Goal: Task Accomplishment & Management: Use online tool/utility

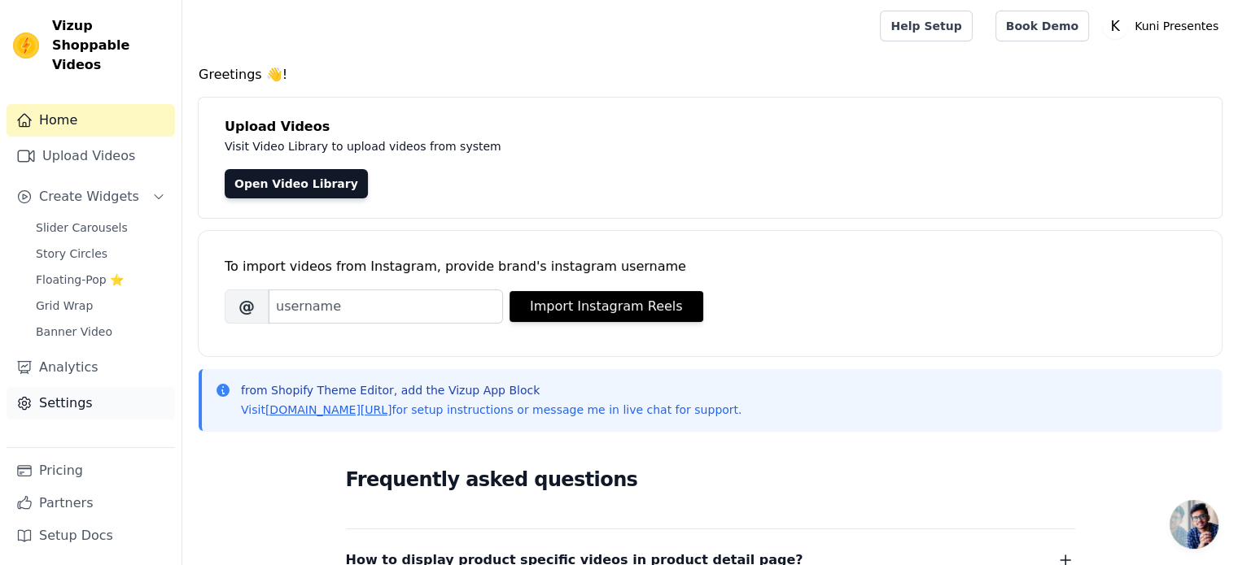
click at [62, 387] on link "Settings" at bounding box center [91, 403] width 168 height 33
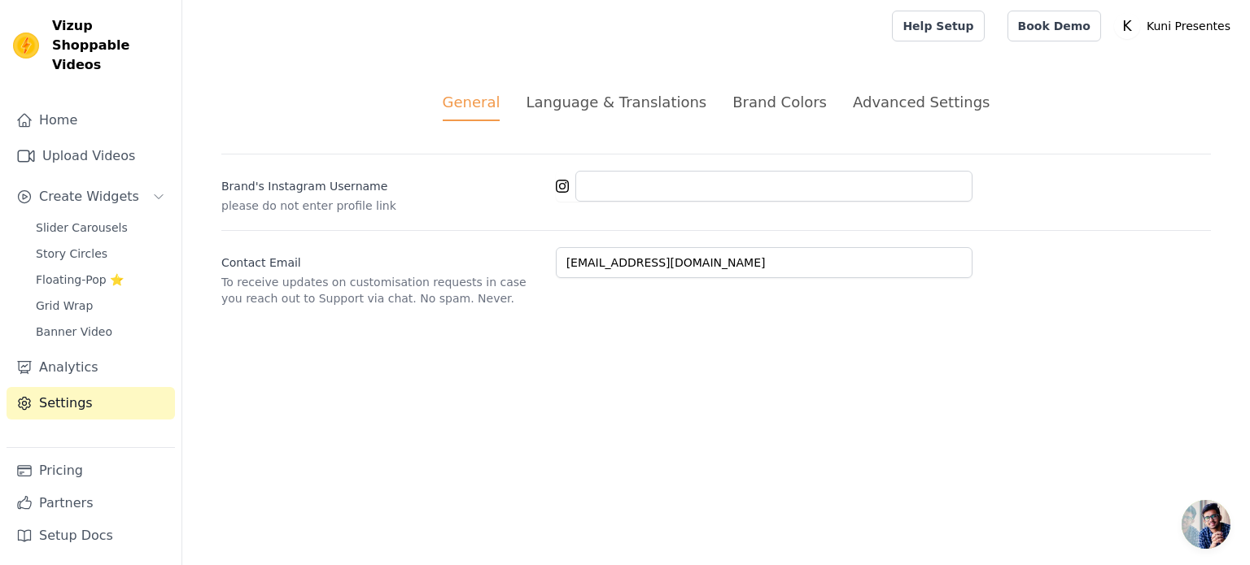
click at [653, 107] on div "Language & Translations" at bounding box center [616, 102] width 181 height 22
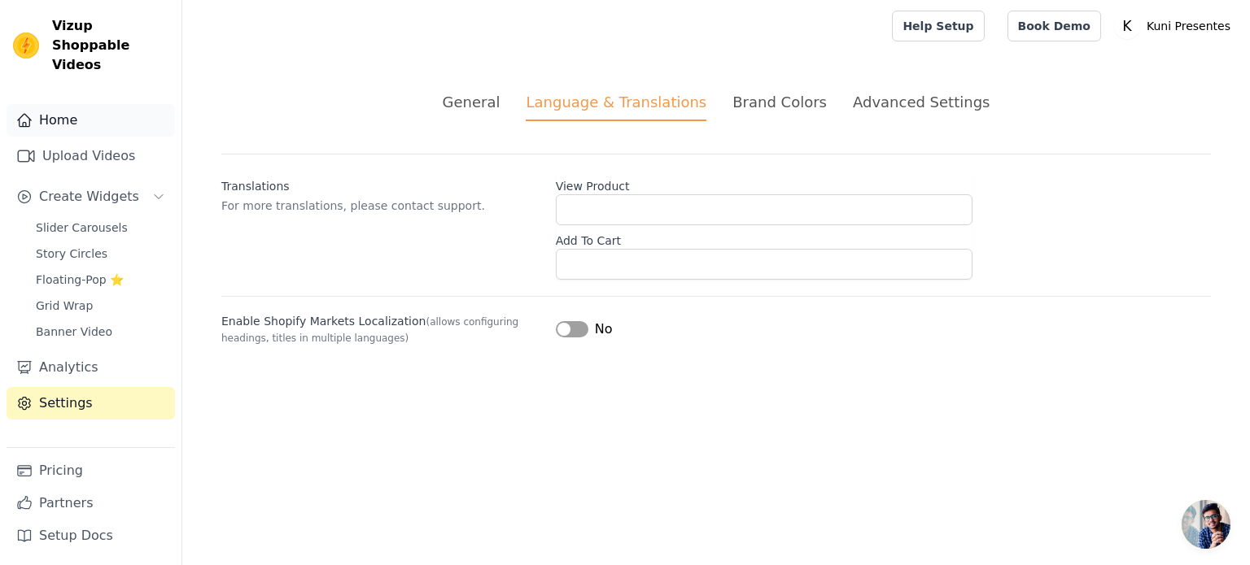
click at [85, 109] on link "Home" at bounding box center [91, 120] width 168 height 33
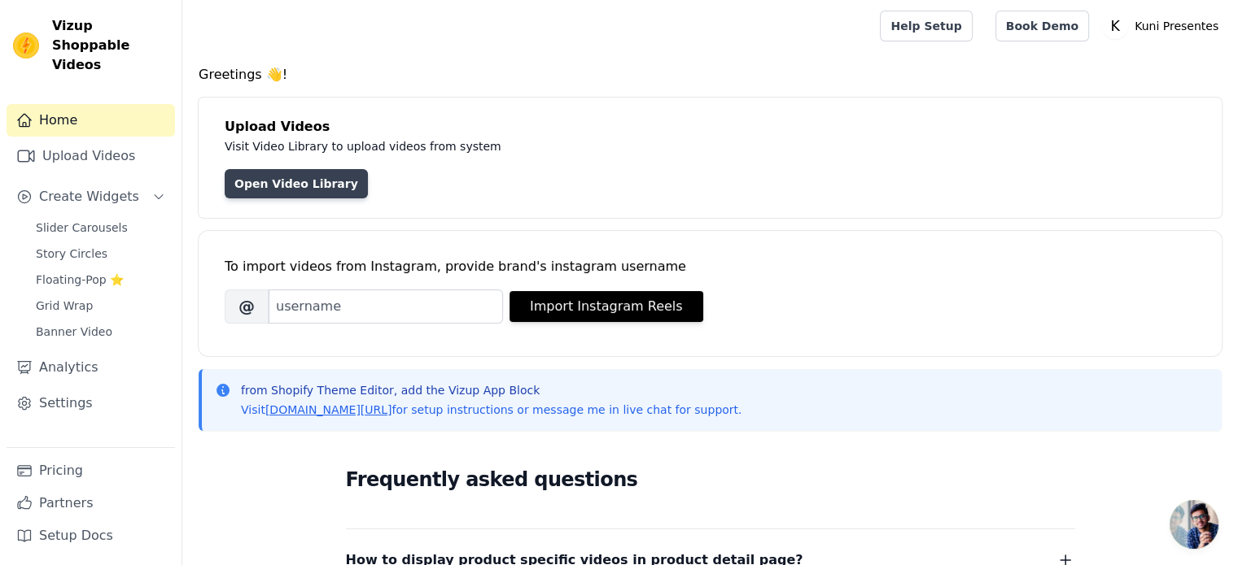
click at [303, 182] on link "Open Video Library" at bounding box center [296, 183] width 143 height 29
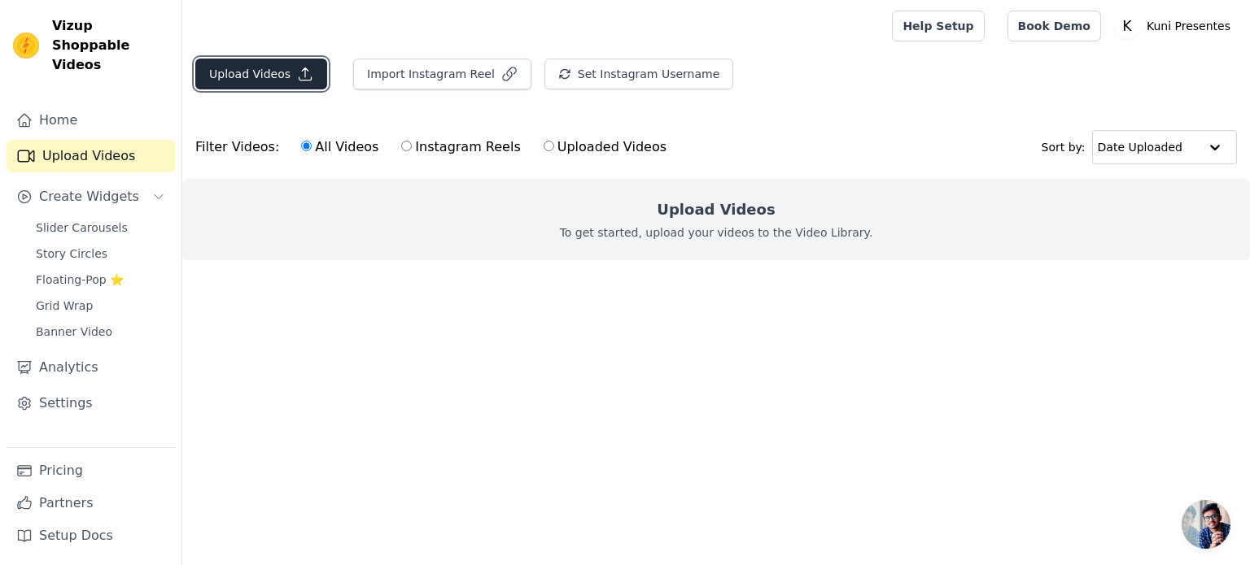
click at [270, 70] on button "Upload Videos" at bounding box center [261, 74] width 132 height 31
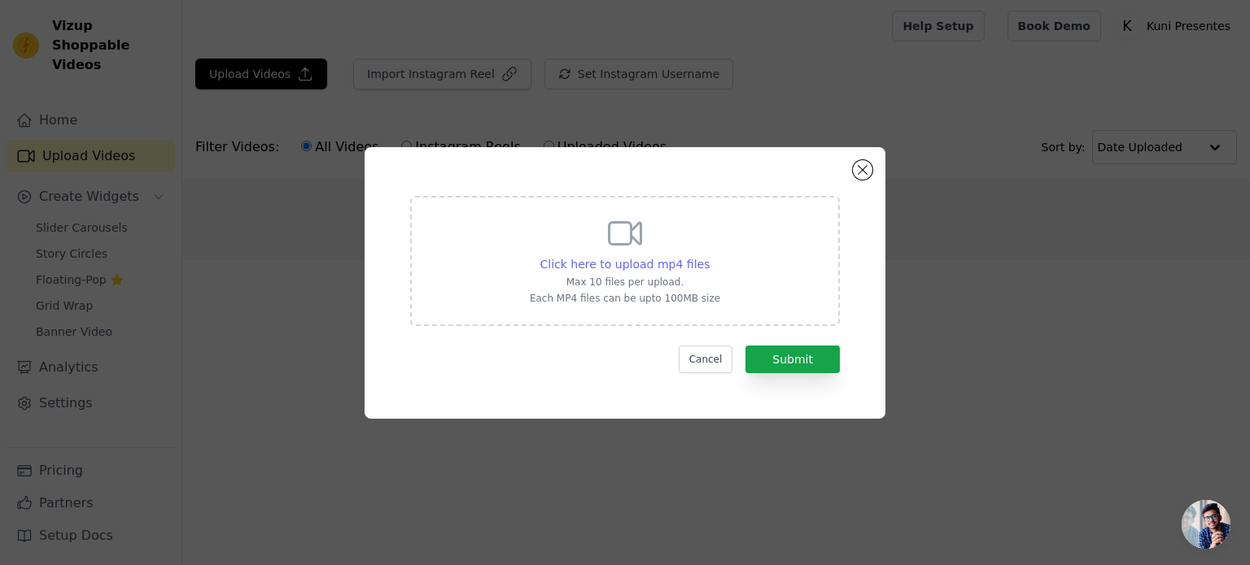
click at [662, 267] on span "Click here to upload mp4 files" at bounding box center [625, 264] width 170 height 13
click at [709, 256] on input "Click here to upload mp4 files Max 10 files per upload. Each MP4 files can be u…" at bounding box center [709, 255] width 1 height 1
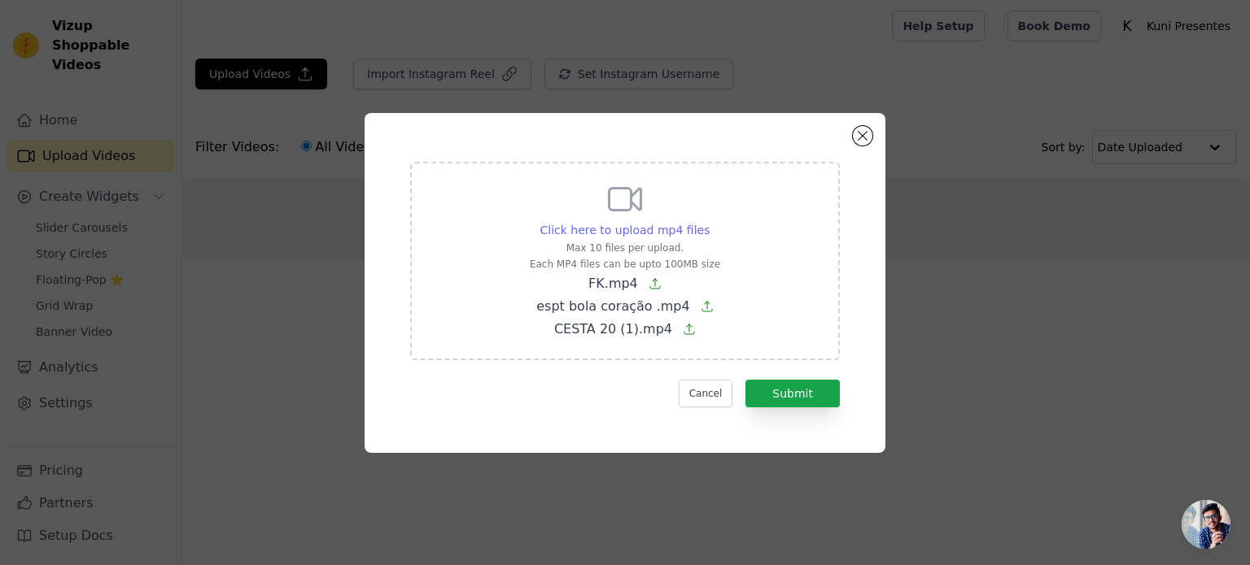
click at [641, 225] on span "Click here to upload mp4 files" at bounding box center [625, 230] width 170 height 13
click at [709, 222] on input "Click here to upload mp4 files Max 10 files per upload. Each MP4 files can be u…" at bounding box center [709, 221] width 1 height 1
type input "C:\fakepath\pan ver.mp4"
click at [826, 396] on button "Submit" at bounding box center [792, 394] width 94 height 28
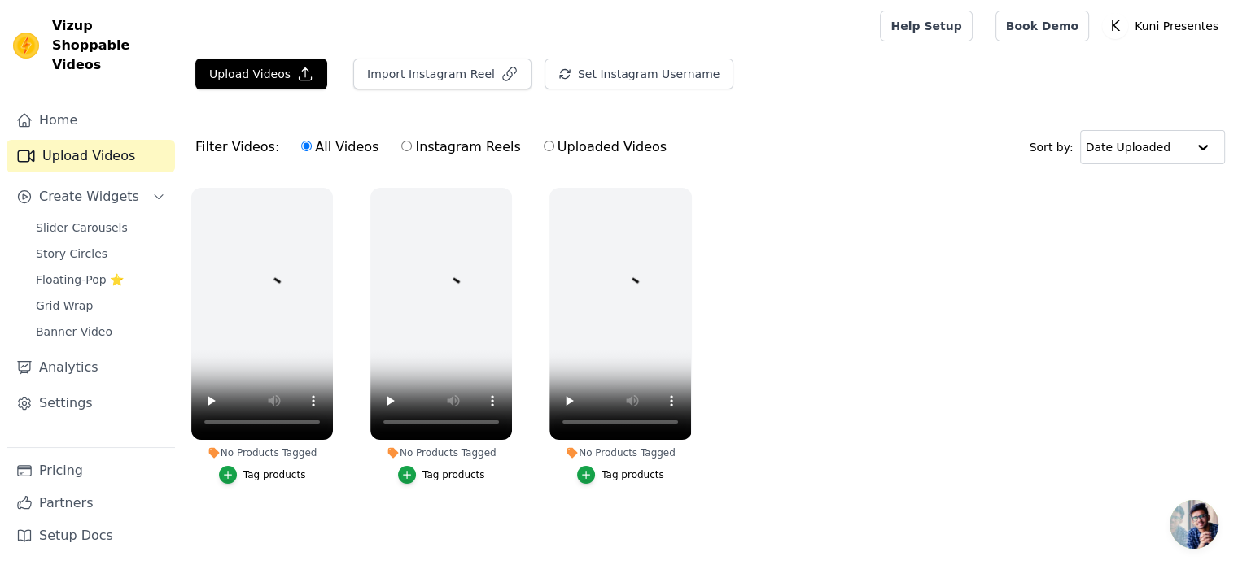
scroll to position [7, 0]
click at [260, 64] on button "Upload Videos" at bounding box center [261, 74] width 132 height 31
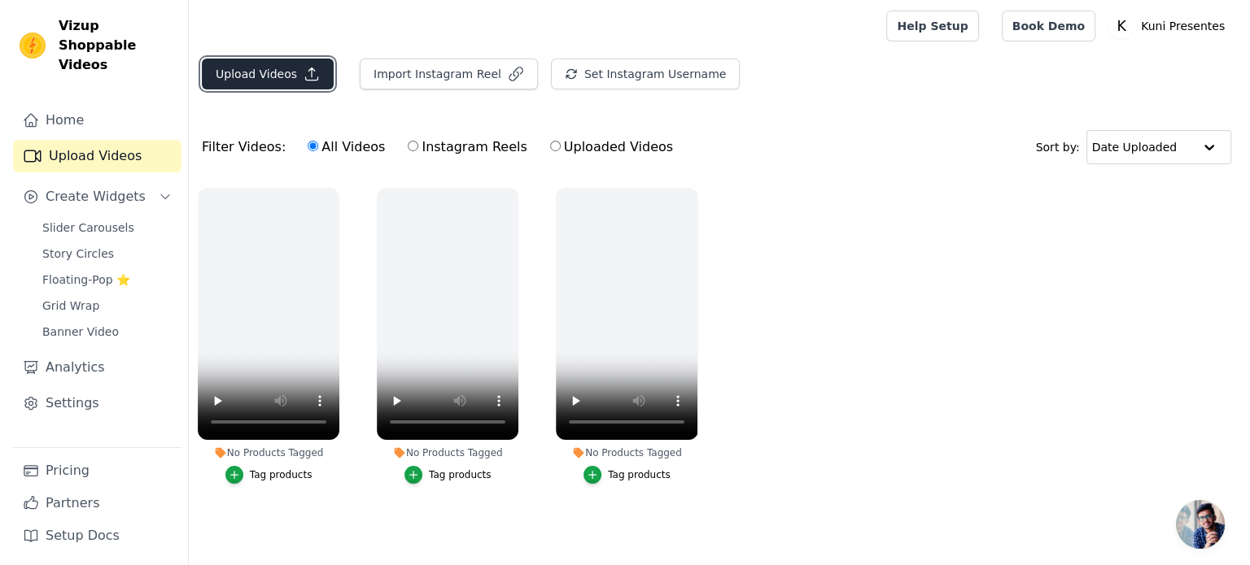
scroll to position [0, 0]
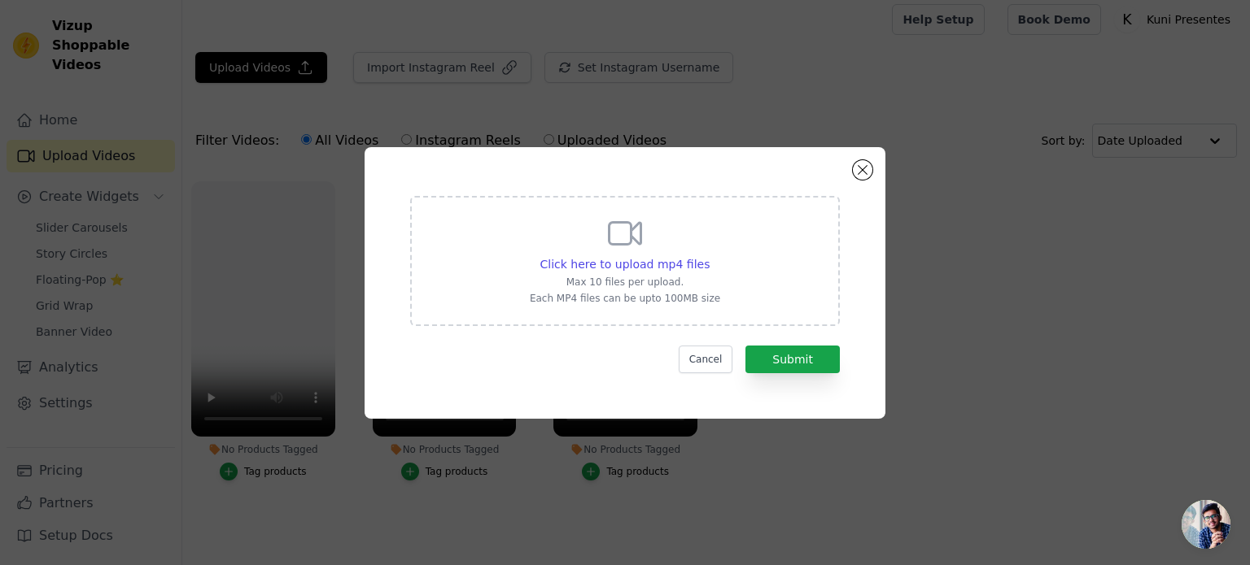
click at [618, 236] on icon at bounding box center [624, 233] width 39 height 39
click at [709, 255] on input "Click here to upload mp4 files Max 10 files per upload. Each MP4 files can be u…" at bounding box center [709, 255] width 1 height 1
type input "C:\fakepath\mandolin super.mp4"
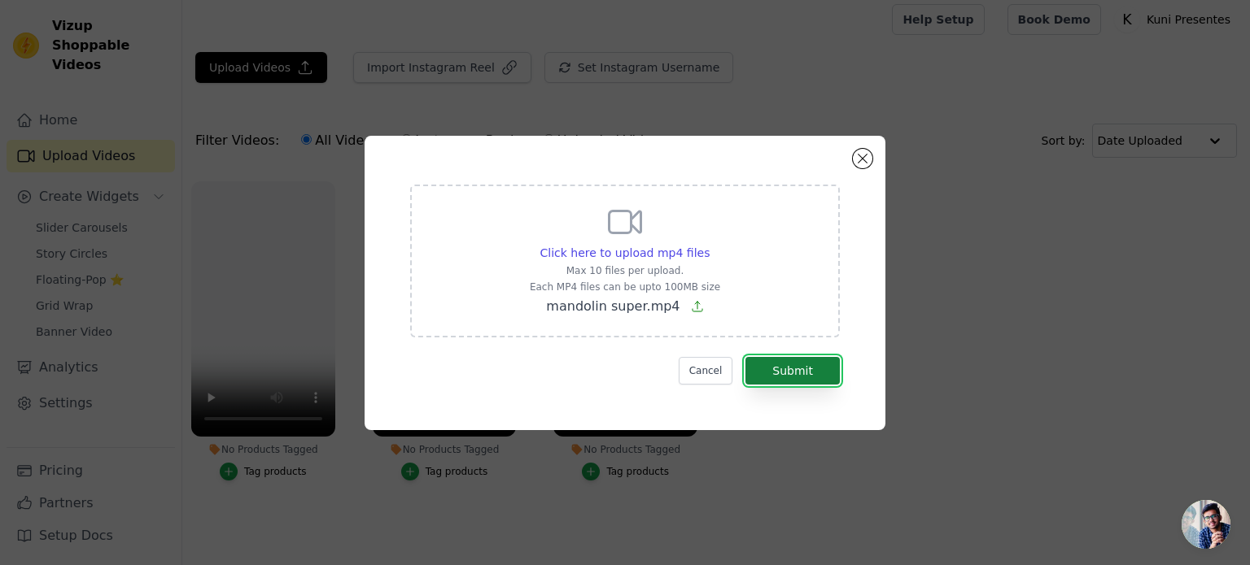
click at [778, 365] on button "Submit" at bounding box center [792, 371] width 94 height 28
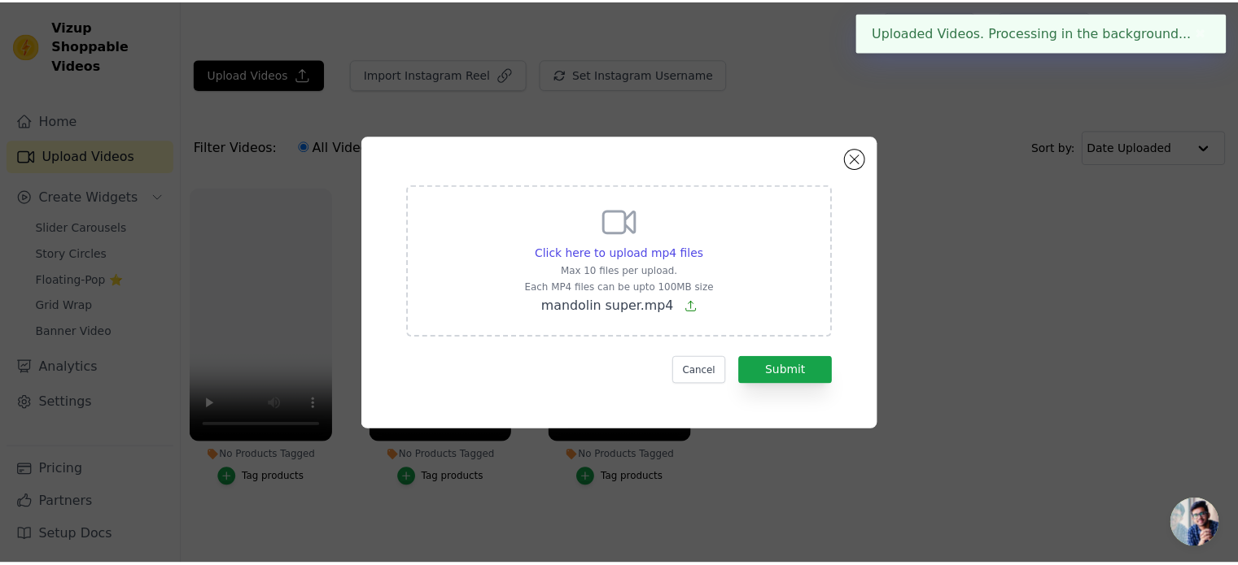
scroll to position [7, 0]
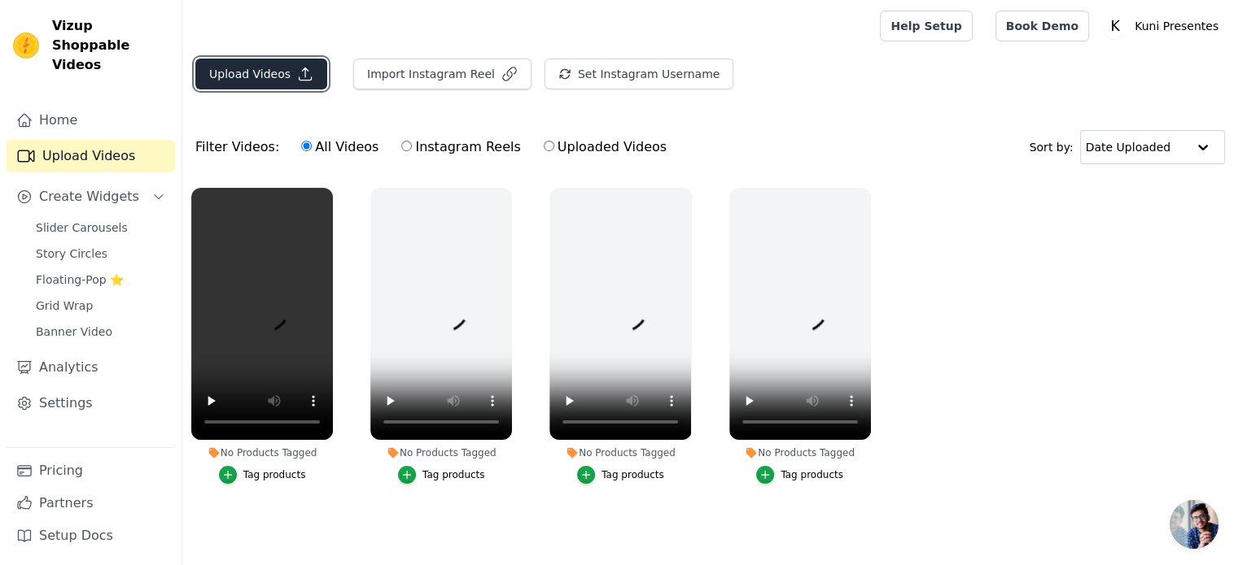
click at [270, 69] on button "Upload Videos" at bounding box center [261, 74] width 132 height 31
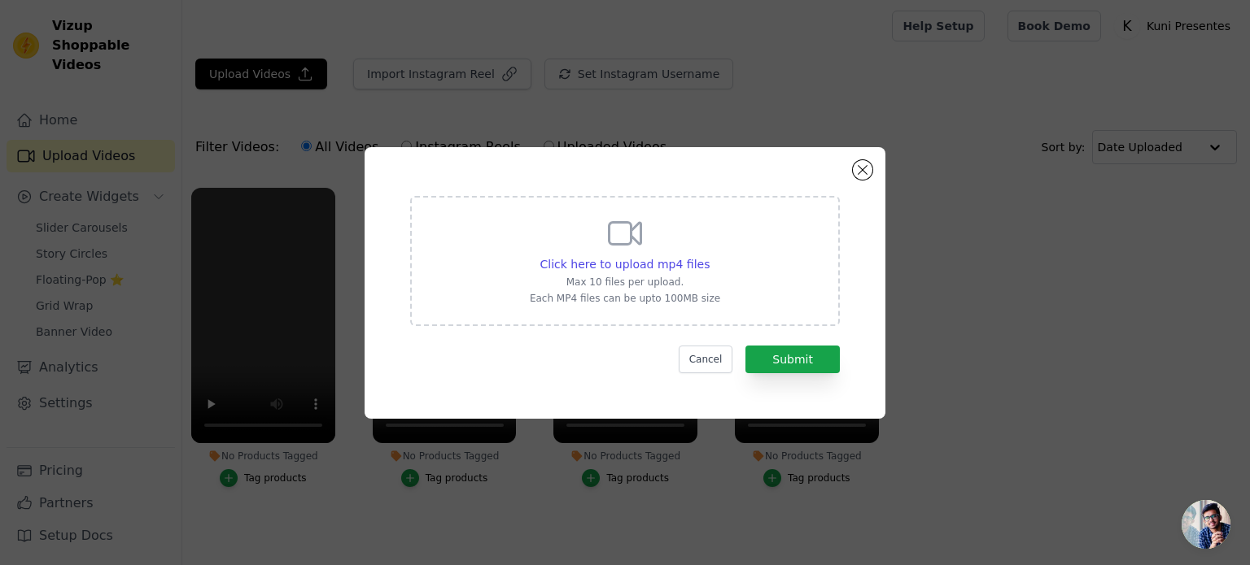
click at [628, 251] on icon at bounding box center [624, 233] width 39 height 39
click at [709, 255] on input "Click here to upload mp4 files Max 10 files per upload. Each MP4 files can be u…" at bounding box center [709, 255] width 1 height 1
type input "C:\fakepath\espt bola coração .mp4"
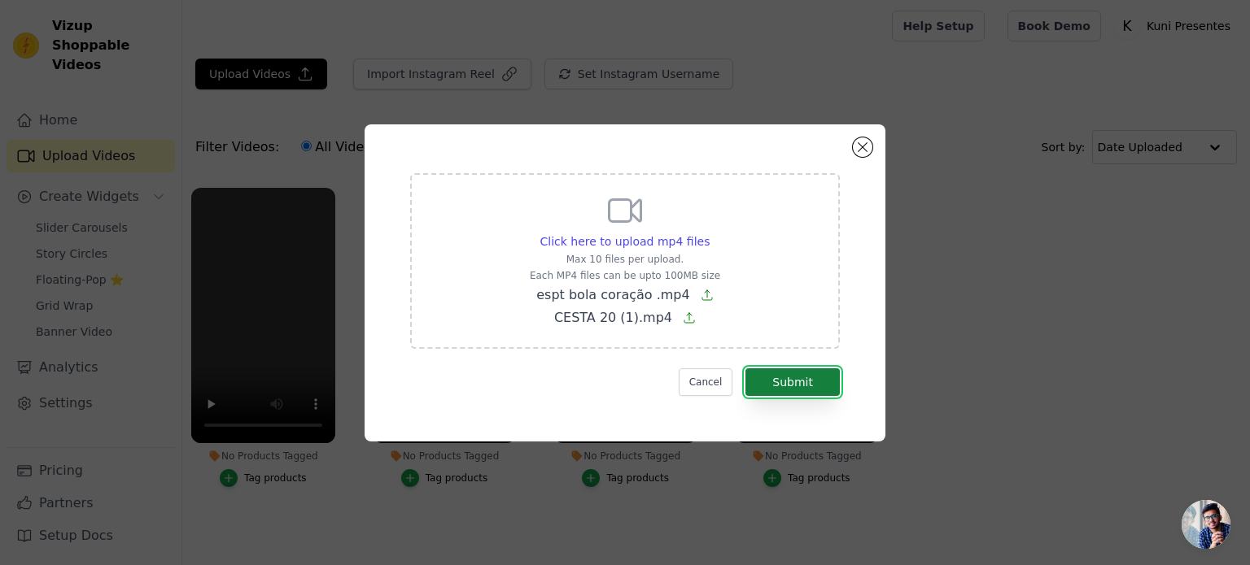
click at [806, 383] on button "Submit" at bounding box center [792, 383] width 94 height 28
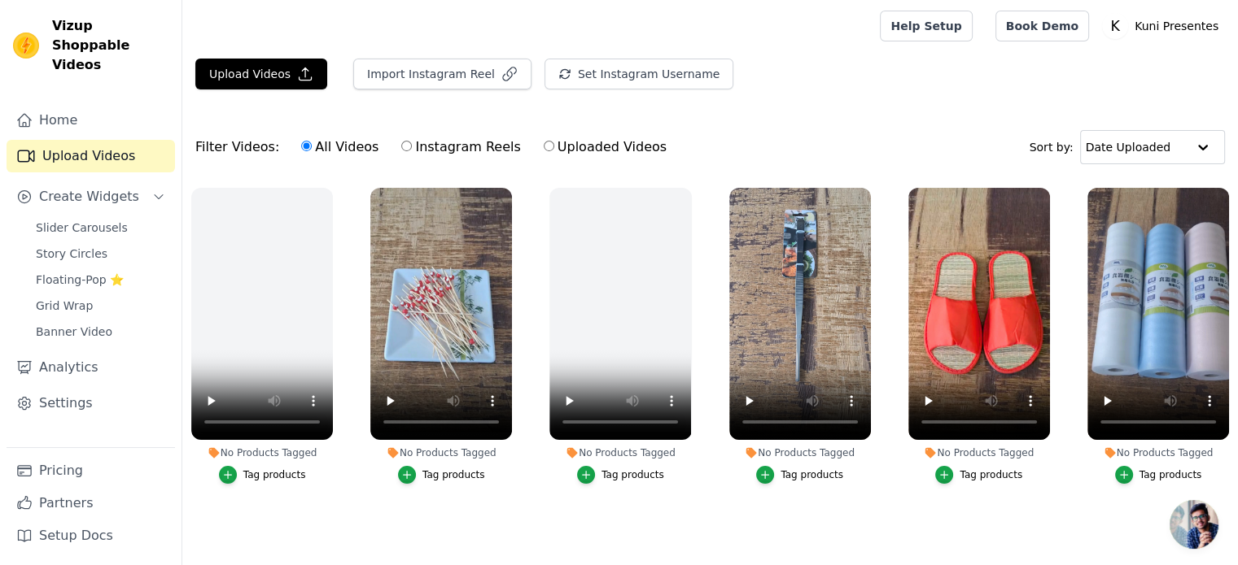
click at [286, 474] on div "Tag products" at bounding box center [274, 475] width 63 height 13
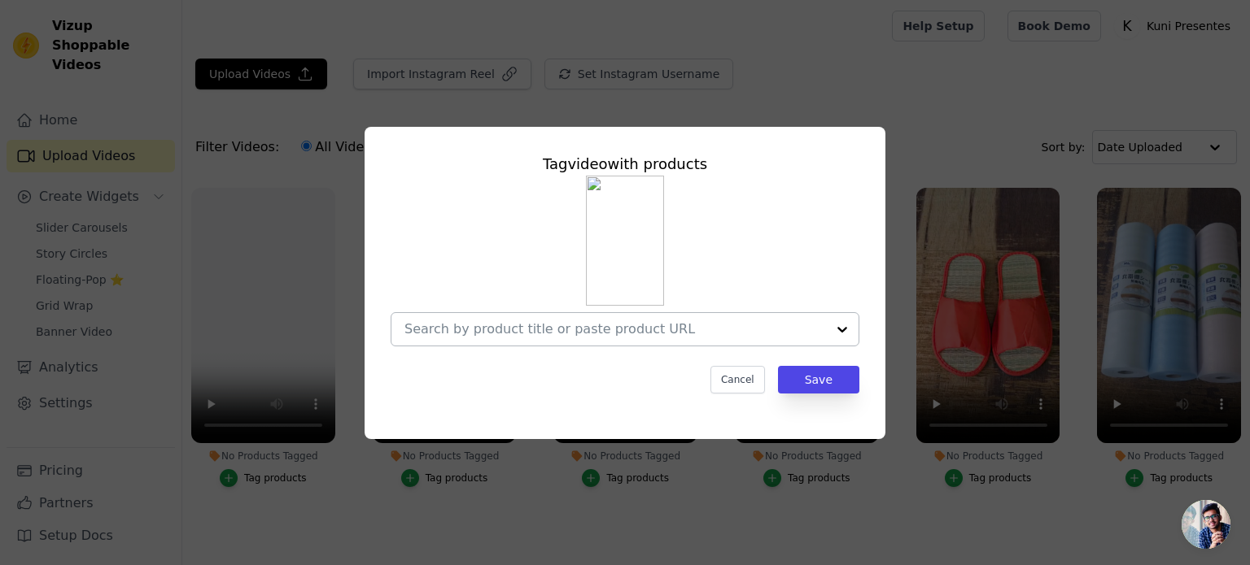
click at [565, 341] on div at bounding box center [614, 329] width 421 height 33
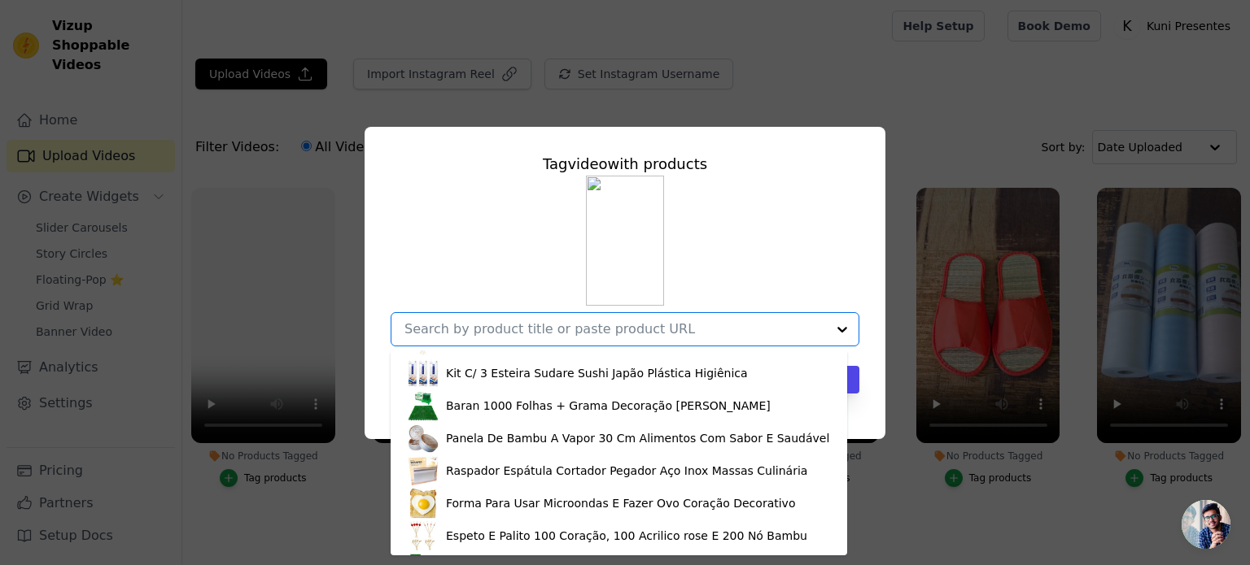
scroll to position [2766, 0]
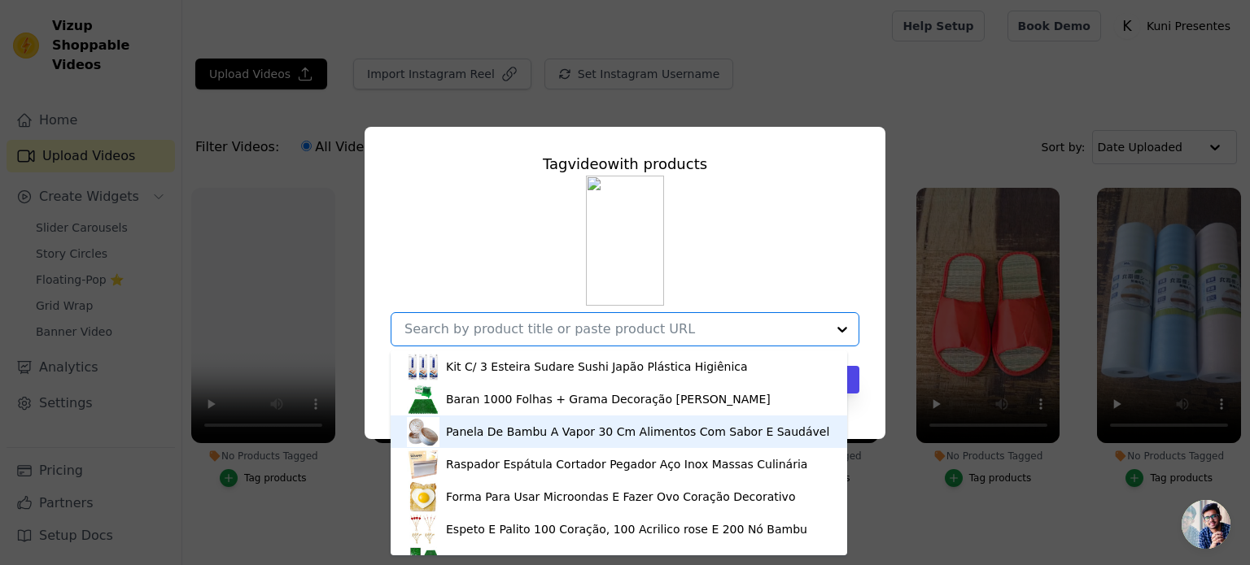
click at [528, 429] on div "Panela De Bambu A Vapor 30 Cm Alimentos Com Sabor E Saudável" at bounding box center [637, 432] width 383 height 16
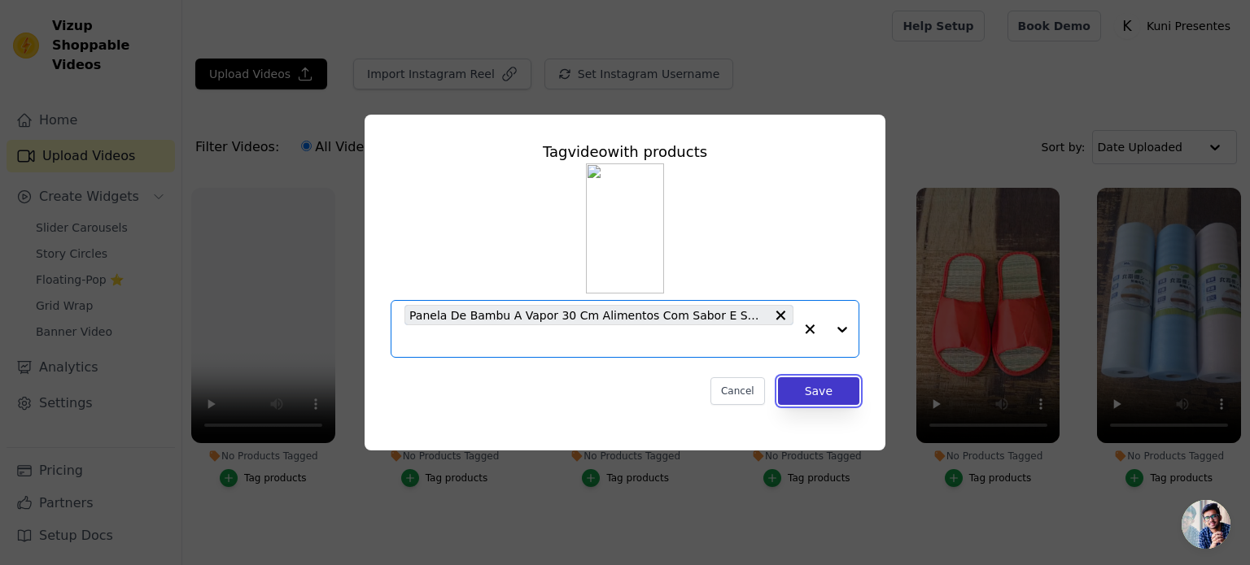
click at [821, 399] on button "Save" at bounding box center [818, 392] width 81 height 28
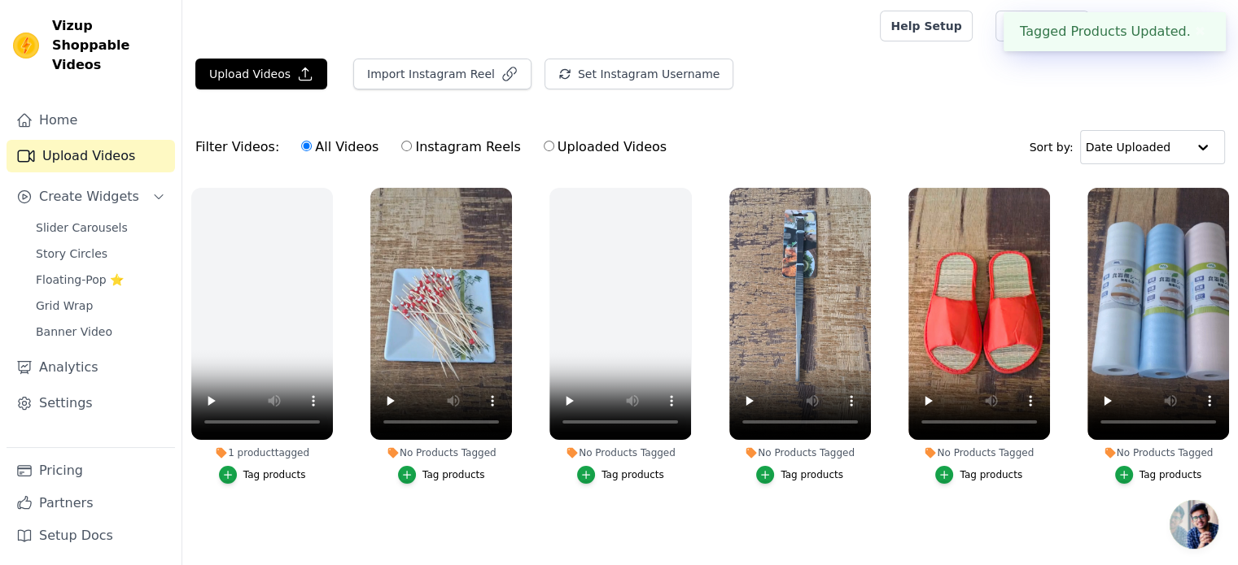
click at [436, 474] on div "Tag products" at bounding box center [453, 475] width 63 height 13
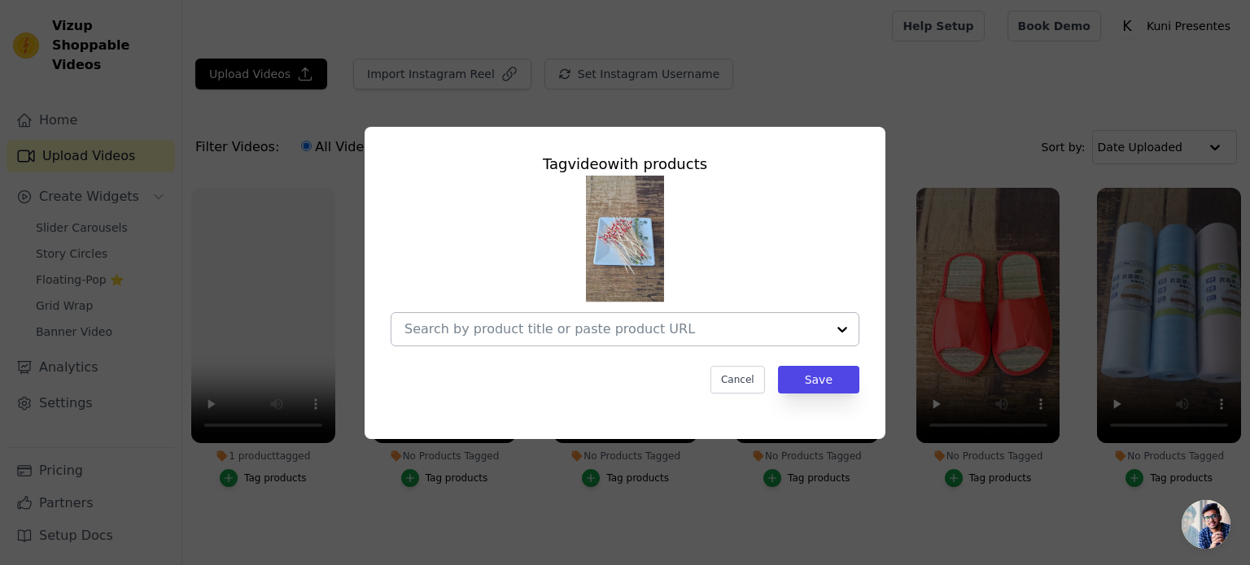
click at [632, 336] on input "No Products Tagged Tag video with products Cancel Save Tag products" at bounding box center [614, 328] width 421 height 15
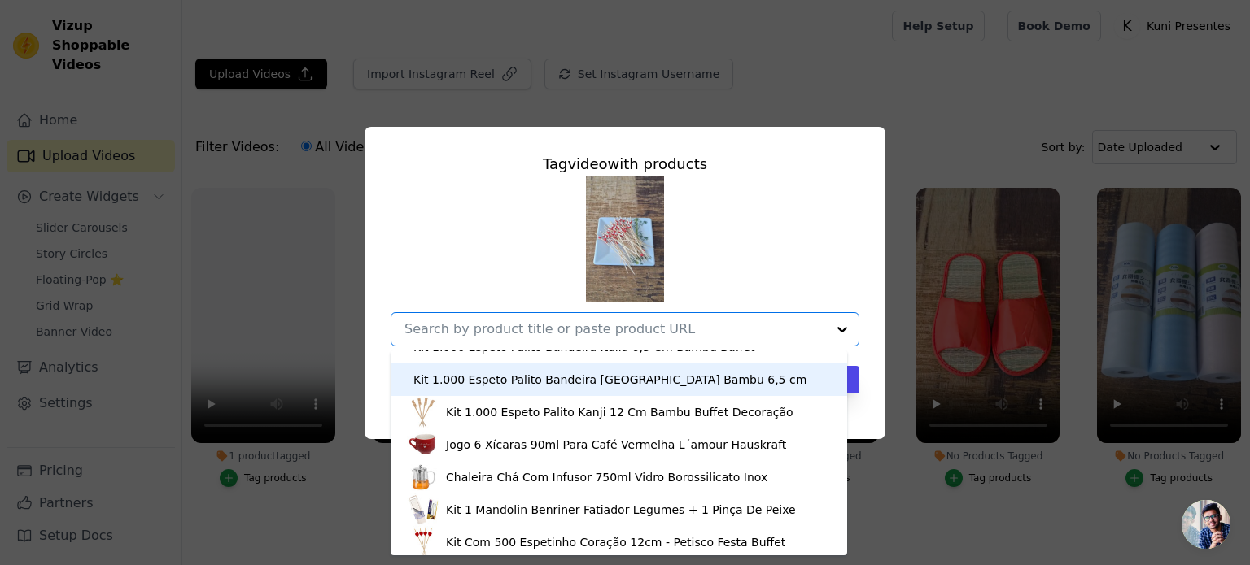
scroll to position [2197, 0]
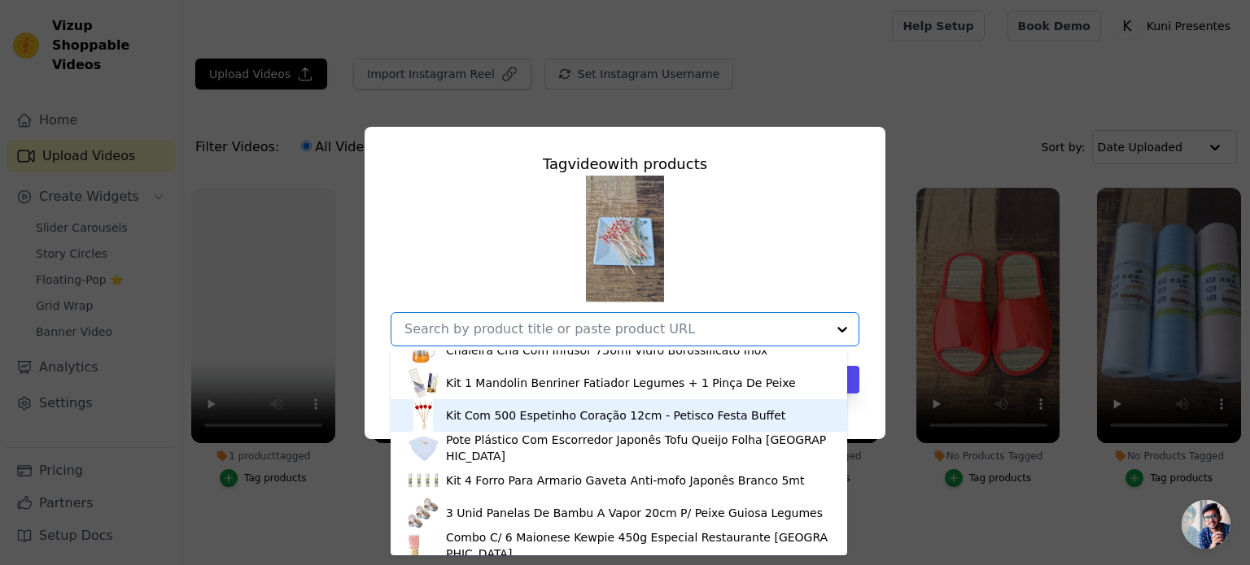
click at [648, 423] on div "Kit Com 500 Espetinho Coração 12cm - Petisco Festa Buffet" at bounding box center [615, 416] width 339 height 16
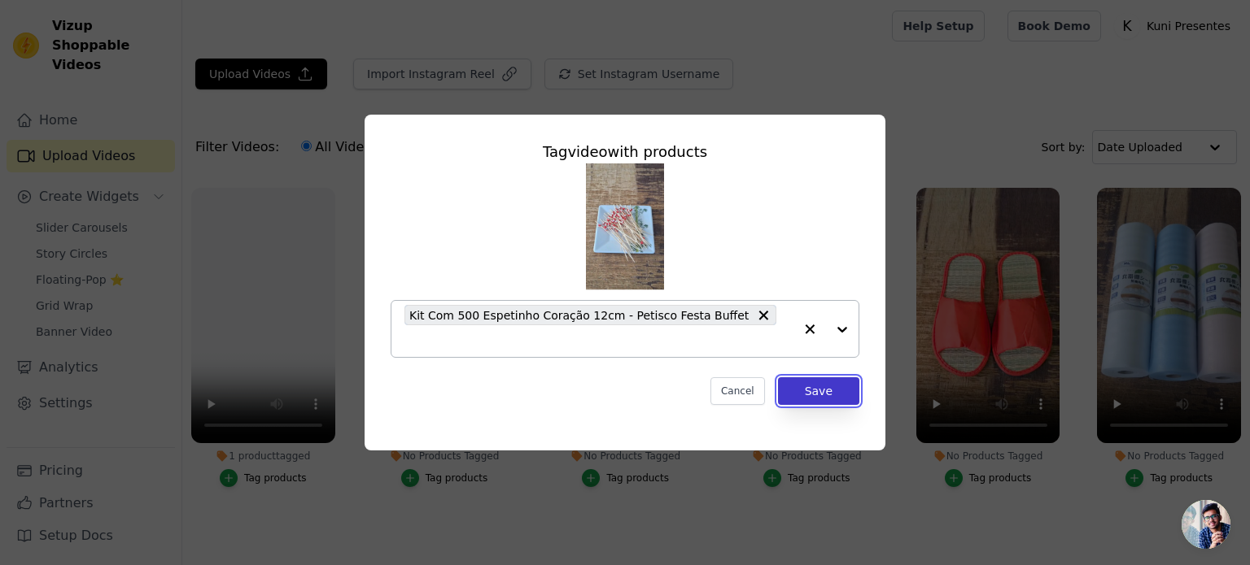
click at [829, 384] on button "Save" at bounding box center [818, 392] width 81 height 28
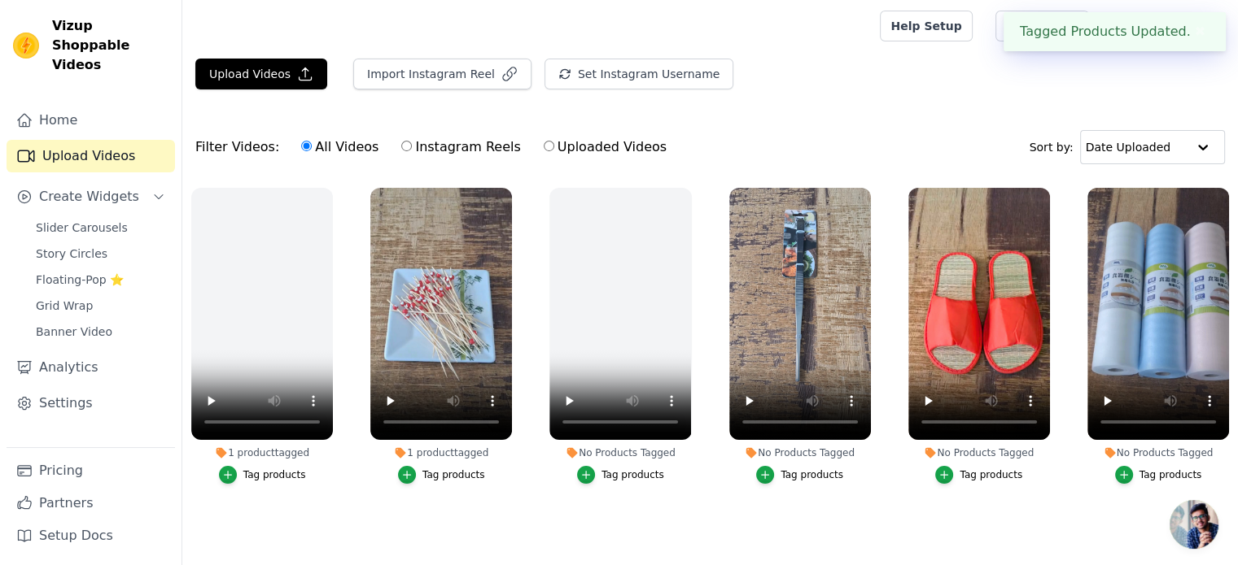
click at [618, 478] on div "Tag products" at bounding box center [632, 475] width 63 height 13
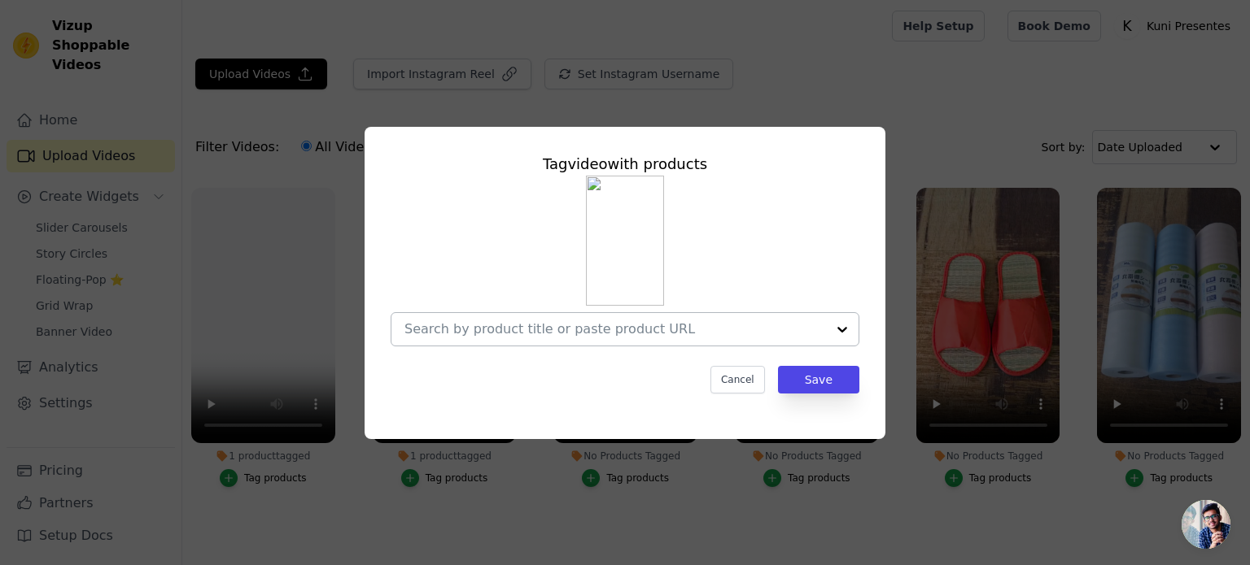
click at [709, 334] on input "No Products Tagged Tag video with products Cancel Save Tag products" at bounding box center [614, 328] width 421 height 15
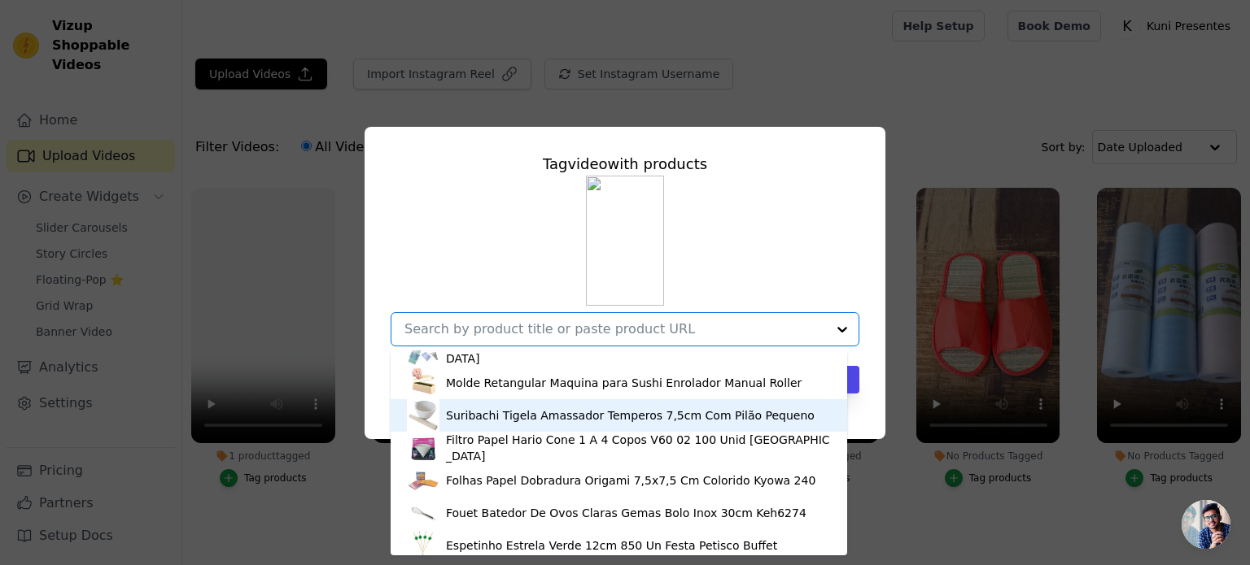
scroll to position [325, 0]
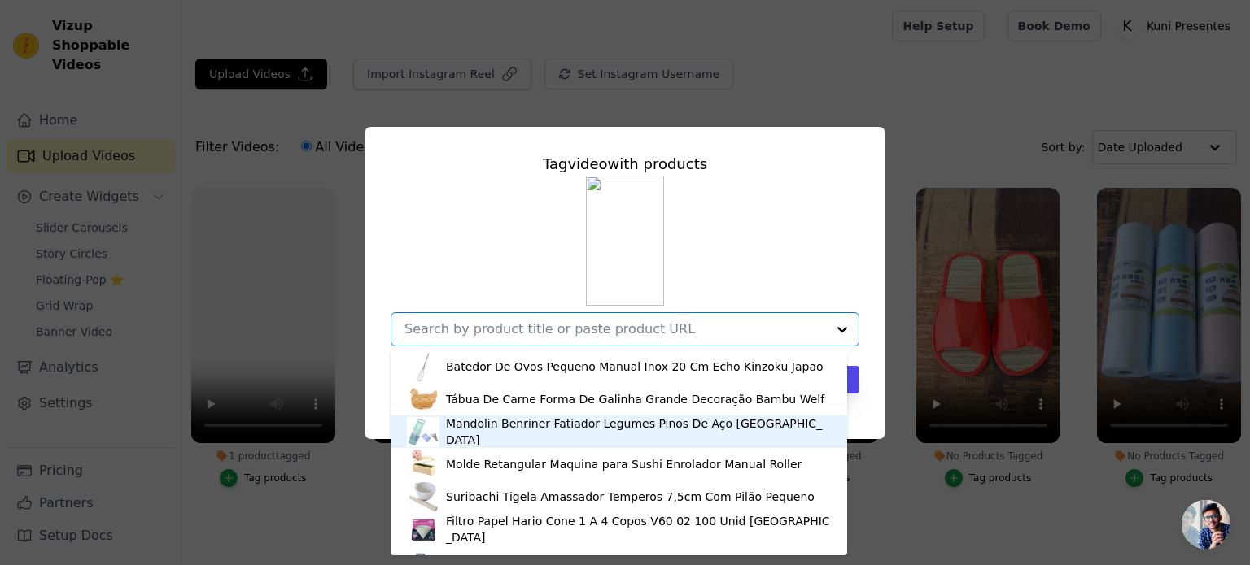
click at [603, 438] on div "Mandolin Benriner Fatiador Legumes Pinos De Aço [GEOGRAPHIC_DATA]" at bounding box center [638, 432] width 385 height 33
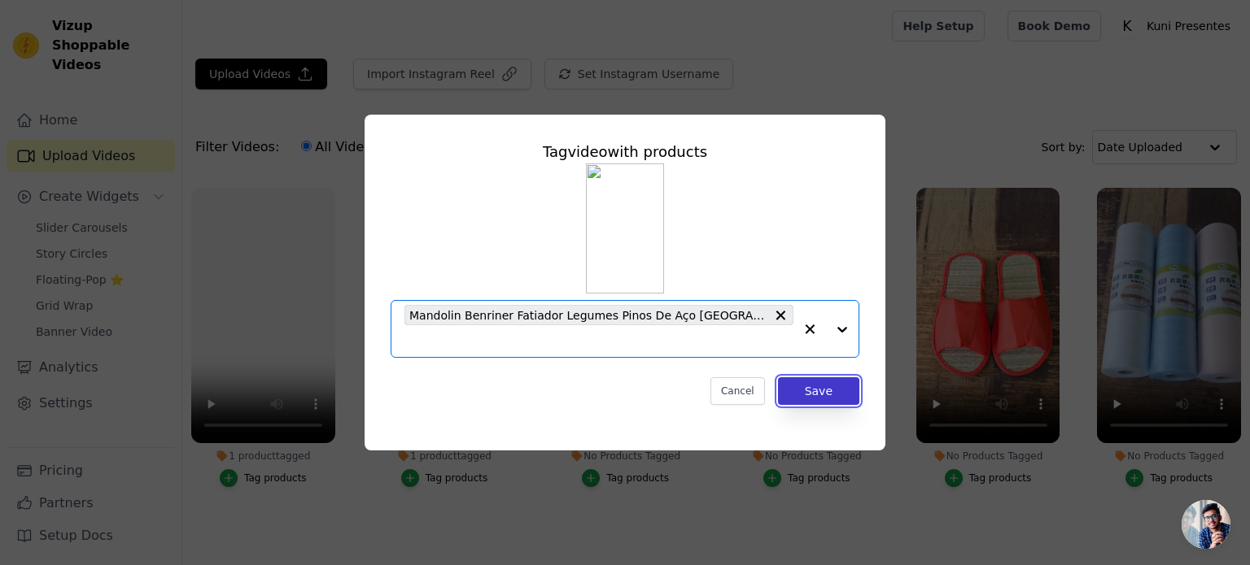
click at [829, 383] on button "Save" at bounding box center [818, 392] width 81 height 28
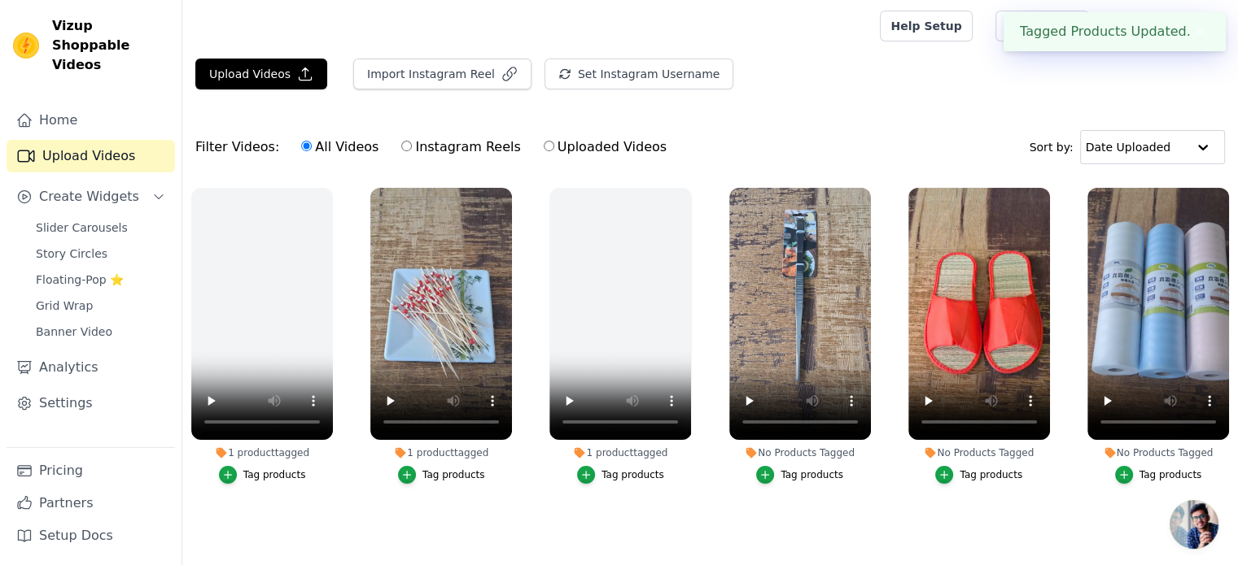
click at [790, 473] on div "Tag products" at bounding box center [811, 475] width 63 height 13
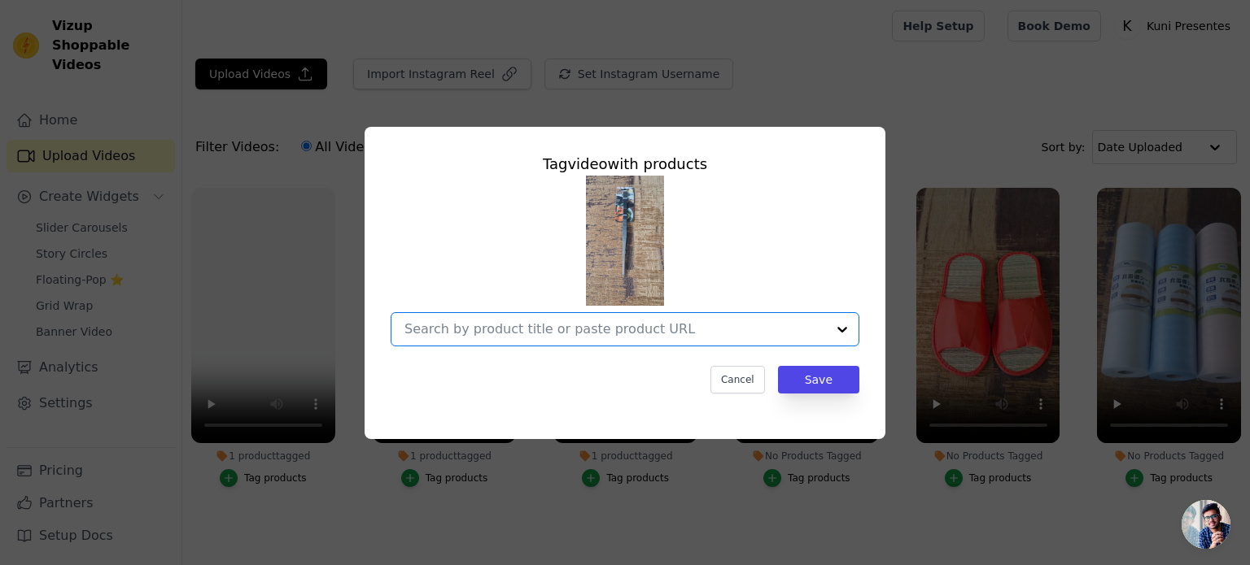
click at [602, 334] on input "No Products Tagged Tag video with products Option undefined, selected. Select i…" at bounding box center [614, 328] width 421 height 15
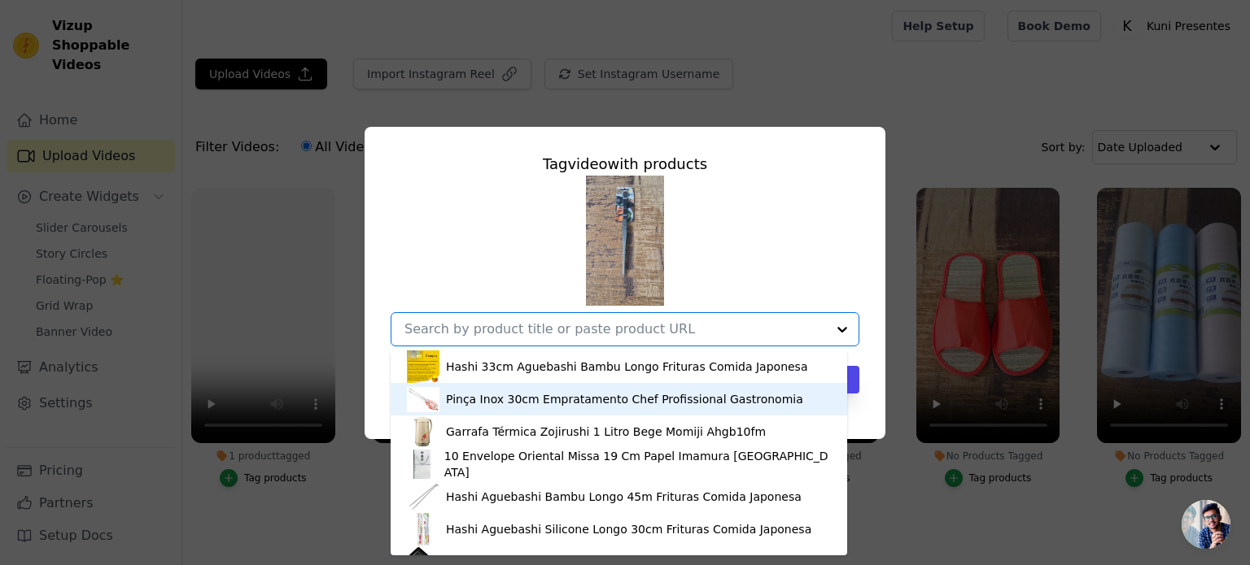
click at [522, 396] on div "Pinça Inox 30cm Empratamento Chef Profissional Gastronomia" at bounding box center [624, 399] width 357 height 16
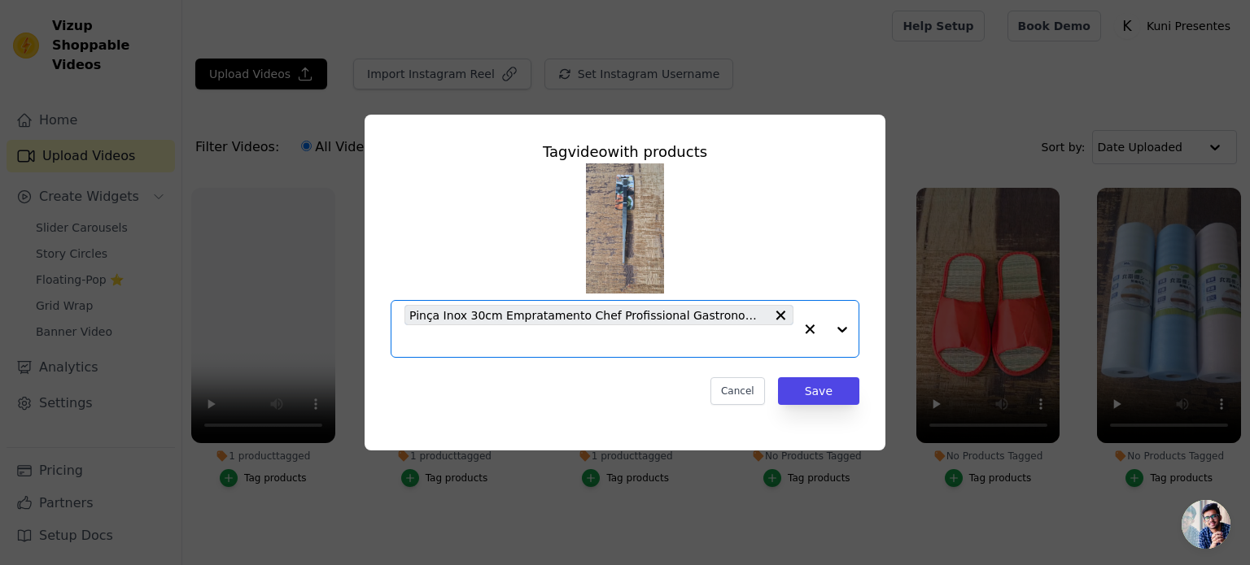
click at [780, 380] on div "Cancel Save" at bounding box center [625, 392] width 469 height 28
click at [796, 380] on button "Save" at bounding box center [818, 392] width 81 height 28
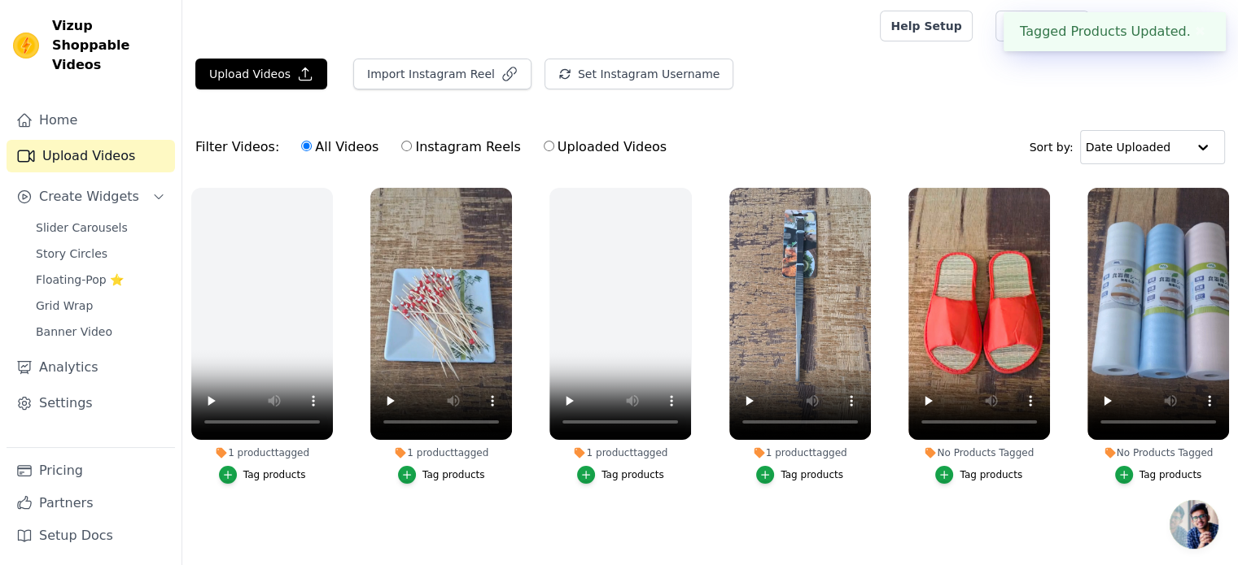
click at [1159, 474] on div "Tag products" at bounding box center [1170, 475] width 63 height 13
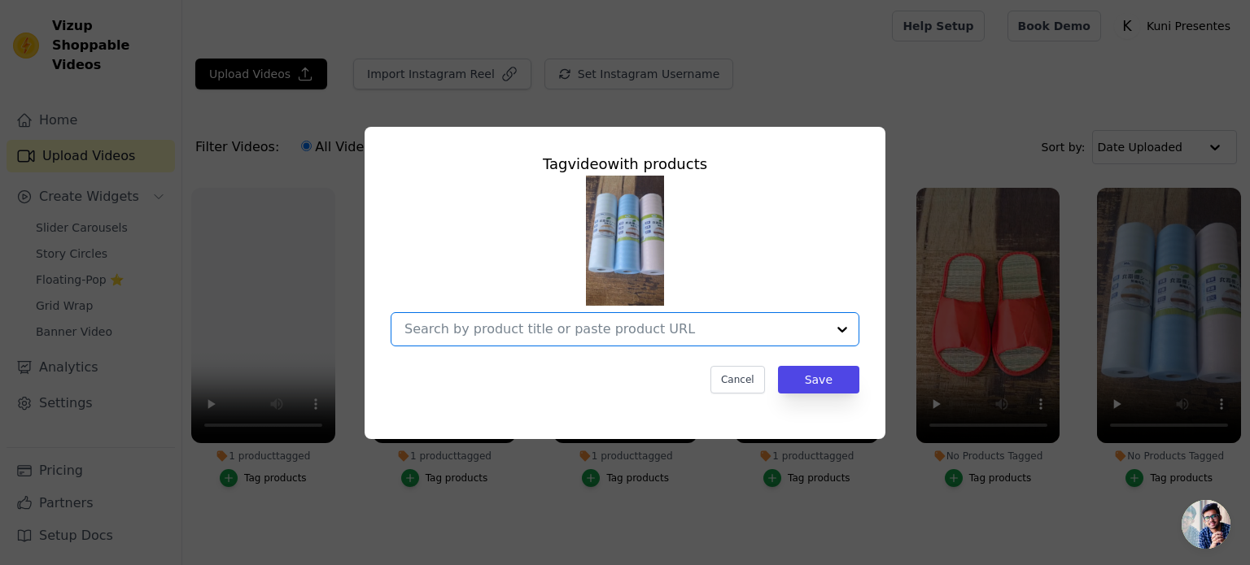
click at [581, 330] on input "No Products Tagged Tag video with products Option undefined, selected. Select i…" at bounding box center [614, 328] width 421 height 15
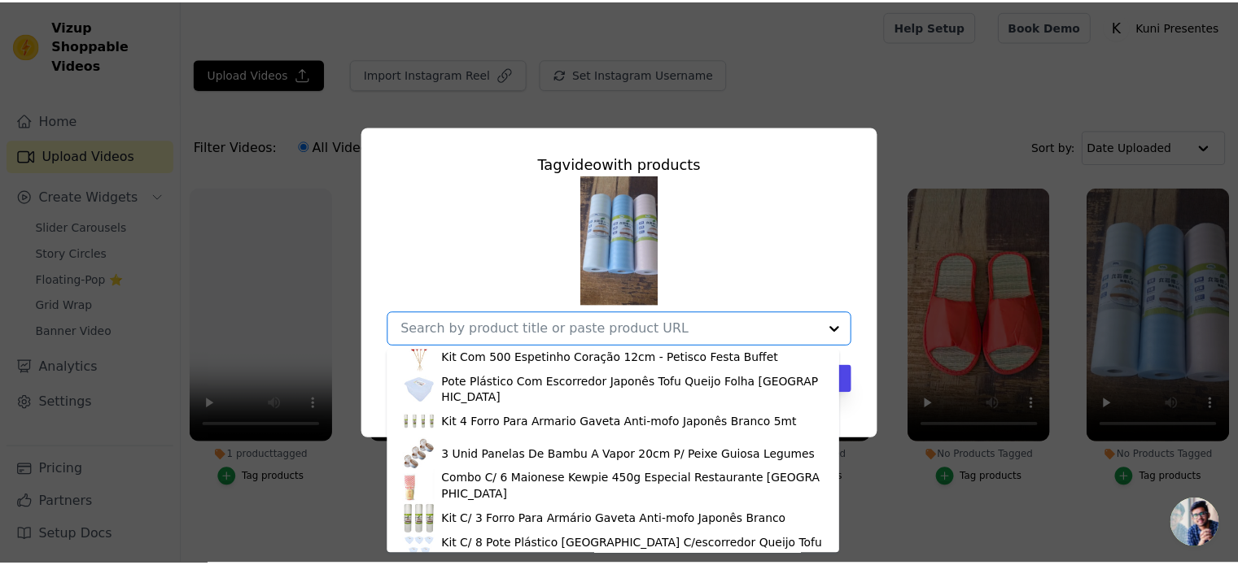
scroll to position [2278, 0]
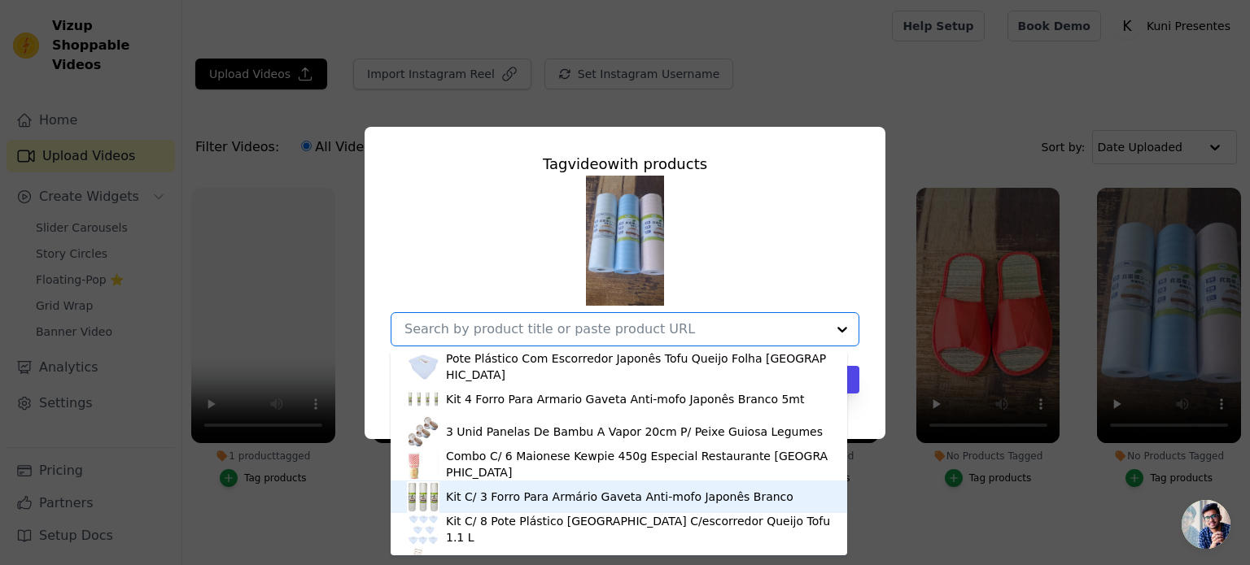
click at [613, 500] on div "Kit C/ 3 Forro Para Armário Gaveta Anti-mofo Japonês Branco" at bounding box center [619, 497] width 347 height 16
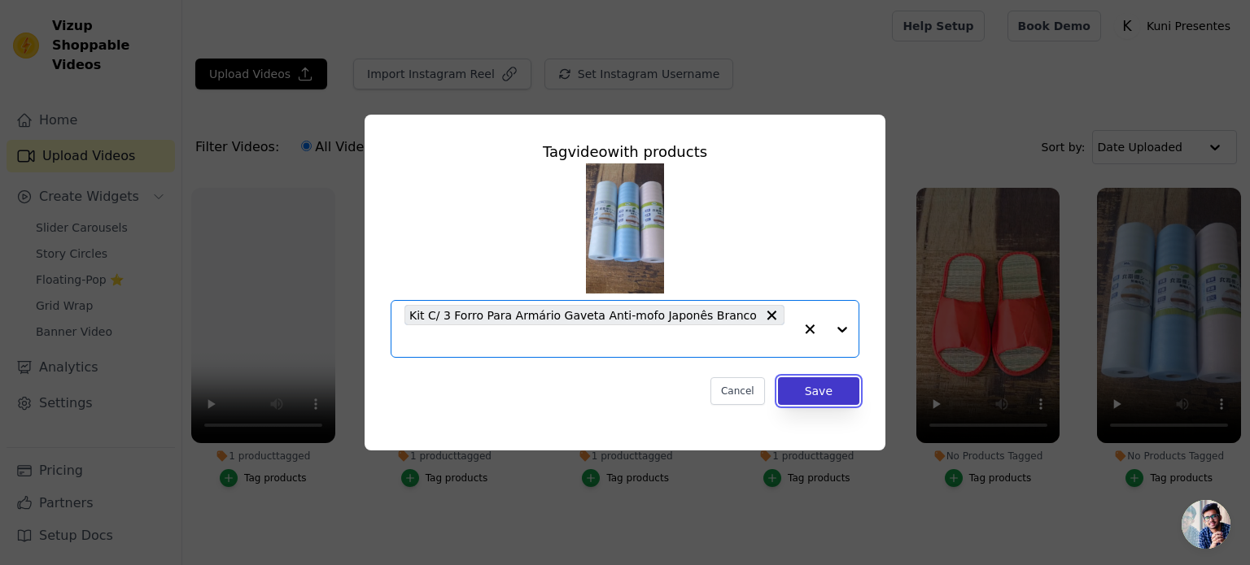
click at [820, 383] on button "Save" at bounding box center [818, 392] width 81 height 28
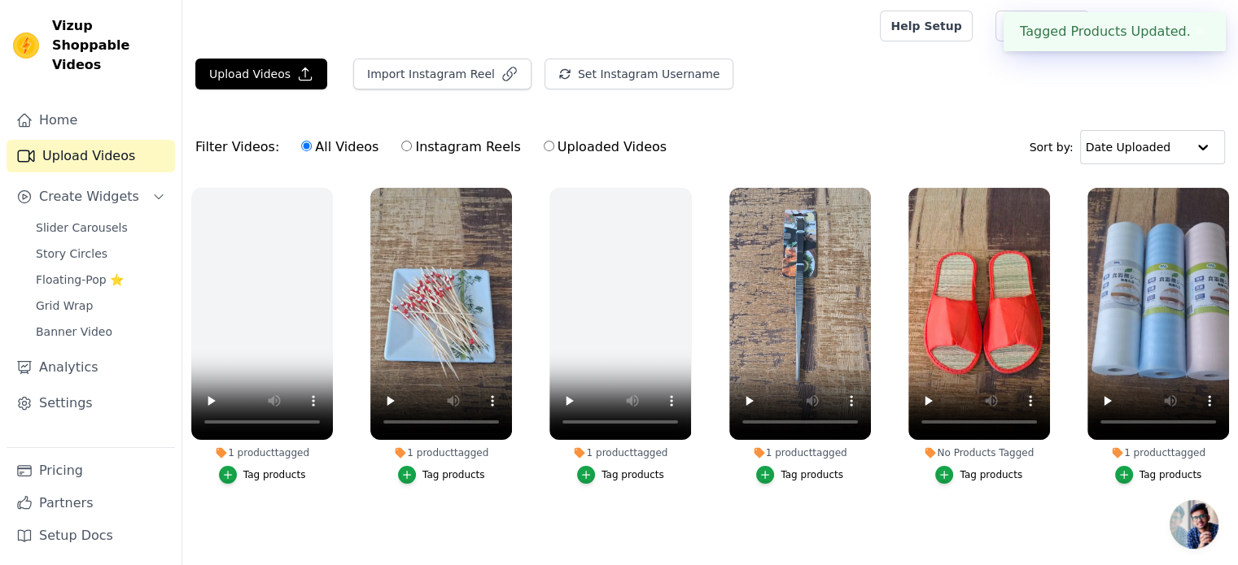
click at [987, 113] on div "Upload Videos Import Instagram Reel Set Instagram Username Import Latest IG Ree…" at bounding box center [709, 305] width 1055 height 493
click at [1198, 40] on button "✖" at bounding box center [1199, 32] width 19 height 20
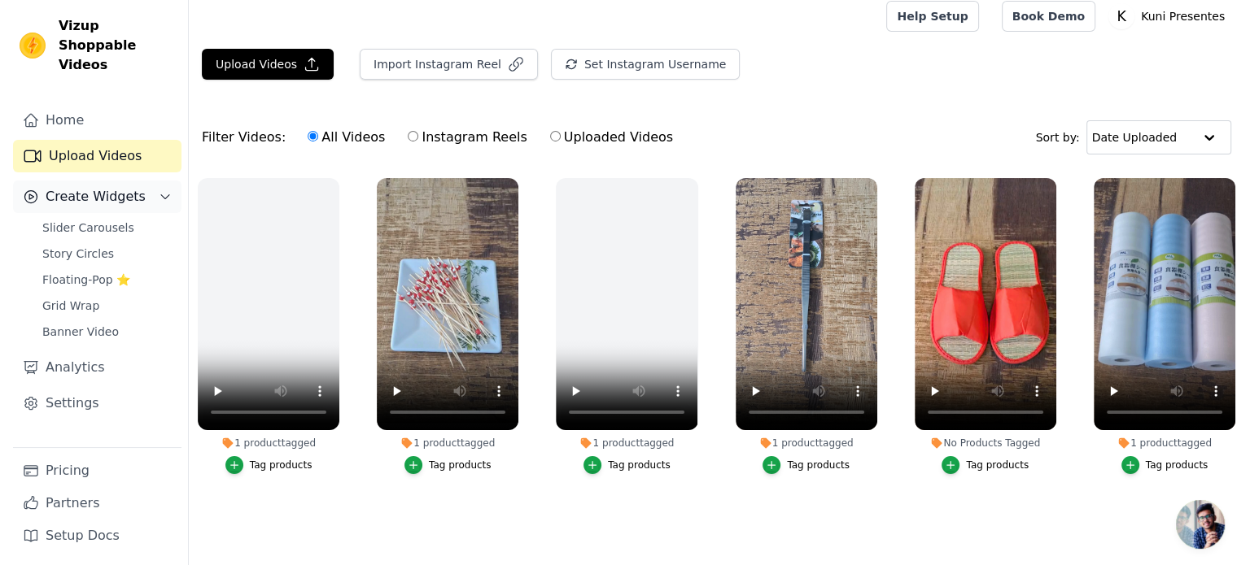
scroll to position [0, 0]
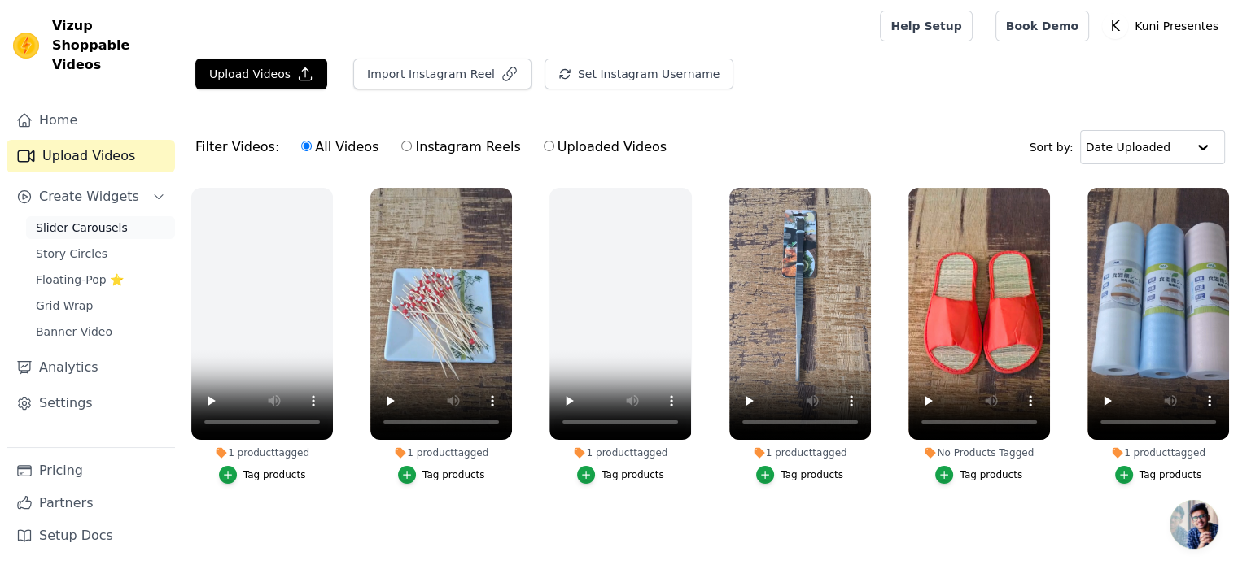
click at [76, 220] on span "Slider Carousels" at bounding box center [82, 228] width 92 height 16
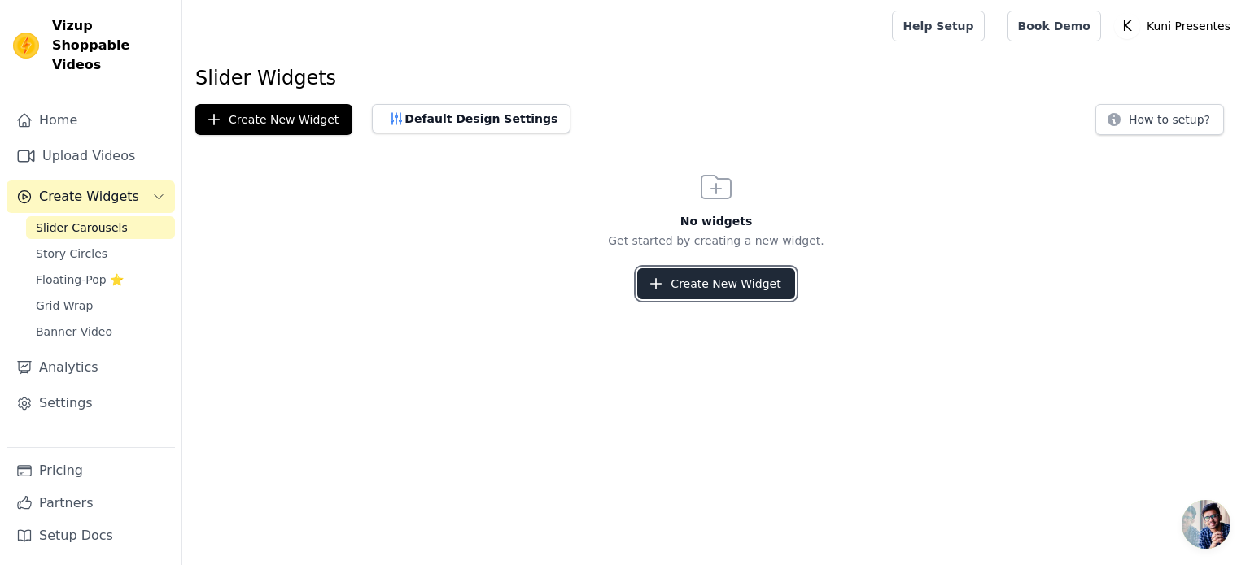
click at [698, 287] on button "Create New Widget" at bounding box center [715, 284] width 157 height 31
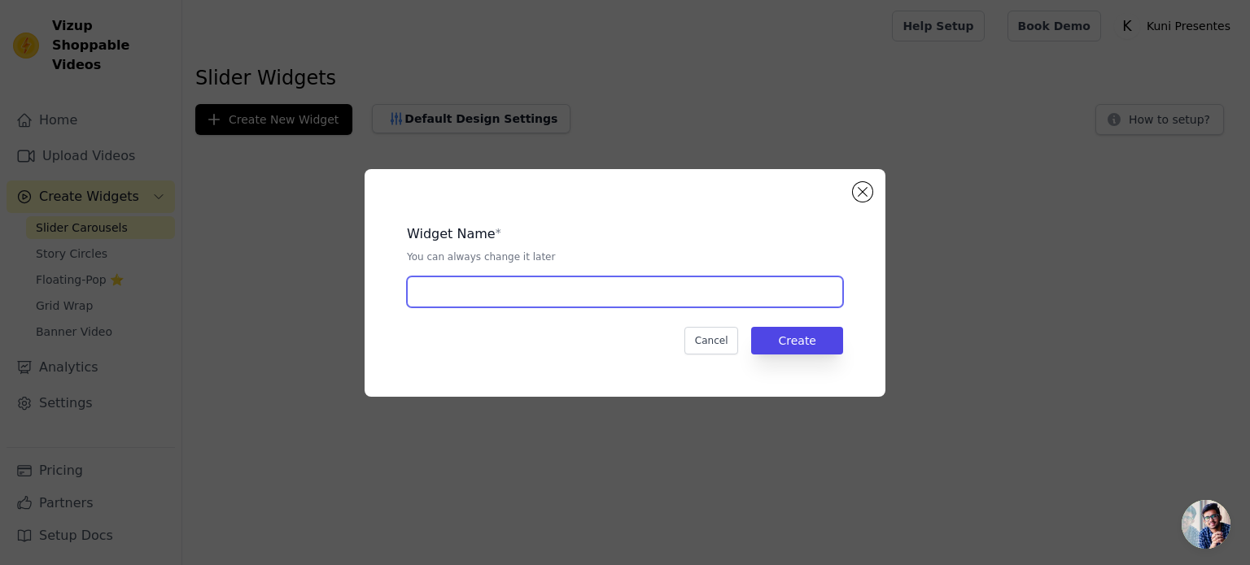
click at [572, 286] on input "text" at bounding box center [625, 292] width 436 height 31
type input "C"
type input "Nossos produtos:"
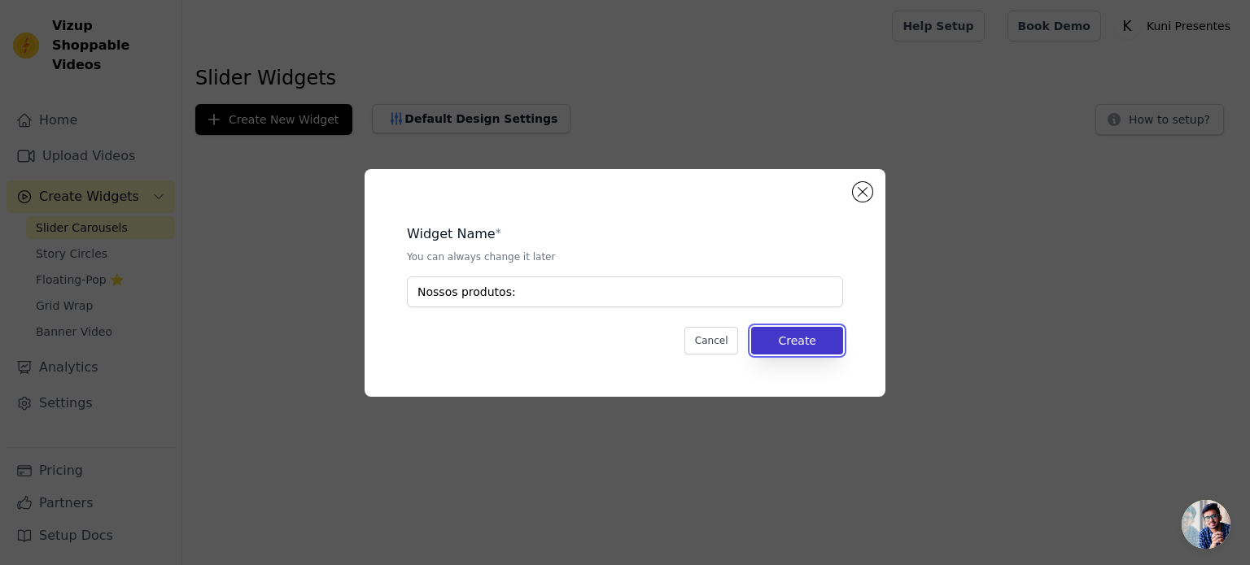
click at [762, 343] on button "Create" at bounding box center [797, 341] width 92 height 28
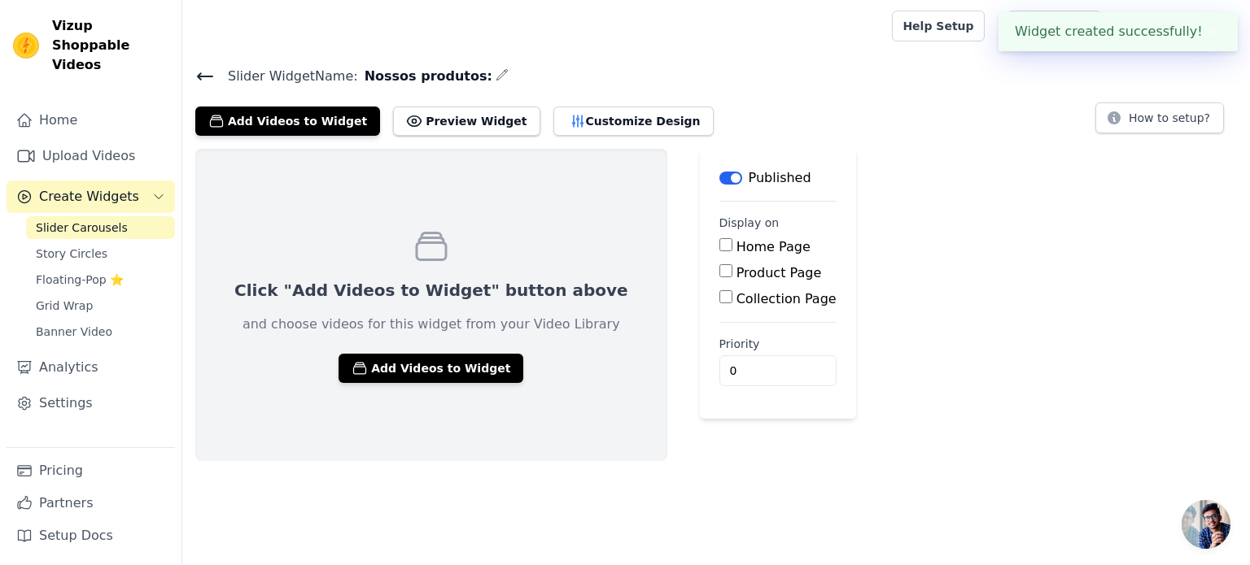
click at [719, 245] on input "Home Page" at bounding box center [725, 244] width 13 height 13
checkbox input "true"
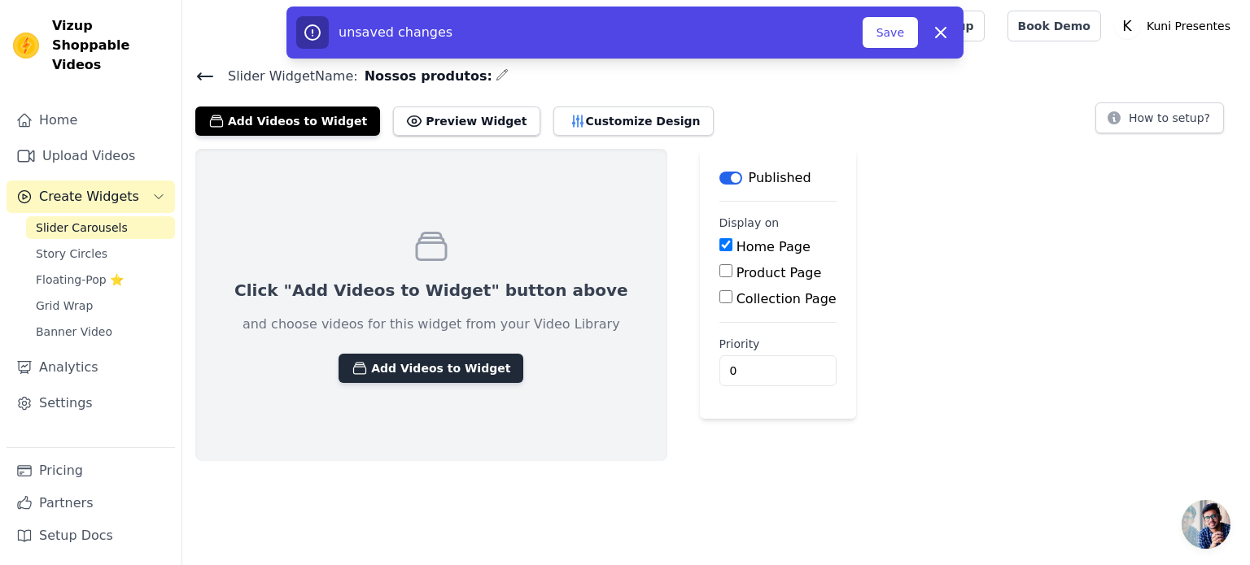
click at [474, 369] on button "Add Videos to Widget" at bounding box center [430, 368] width 185 height 29
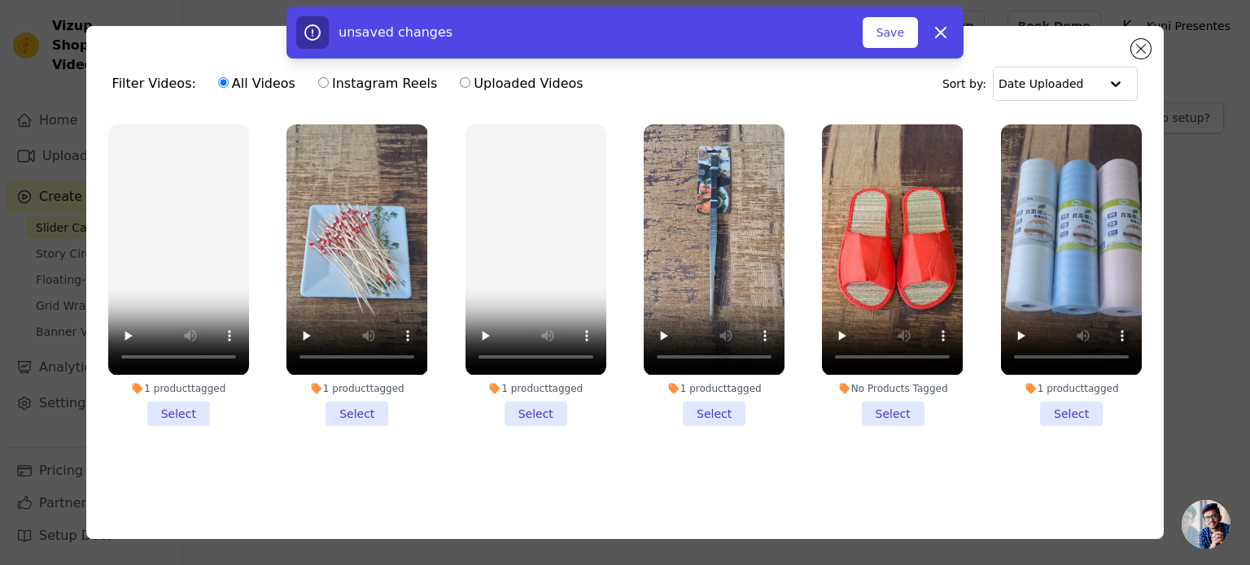
click at [193, 406] on li "1 product tagged Select" at bounding box center [178, 274] width 141 height 301
click at [0, 0] on input "1 product tagged Select" at bounding box center [0, 0] width 0 height 0
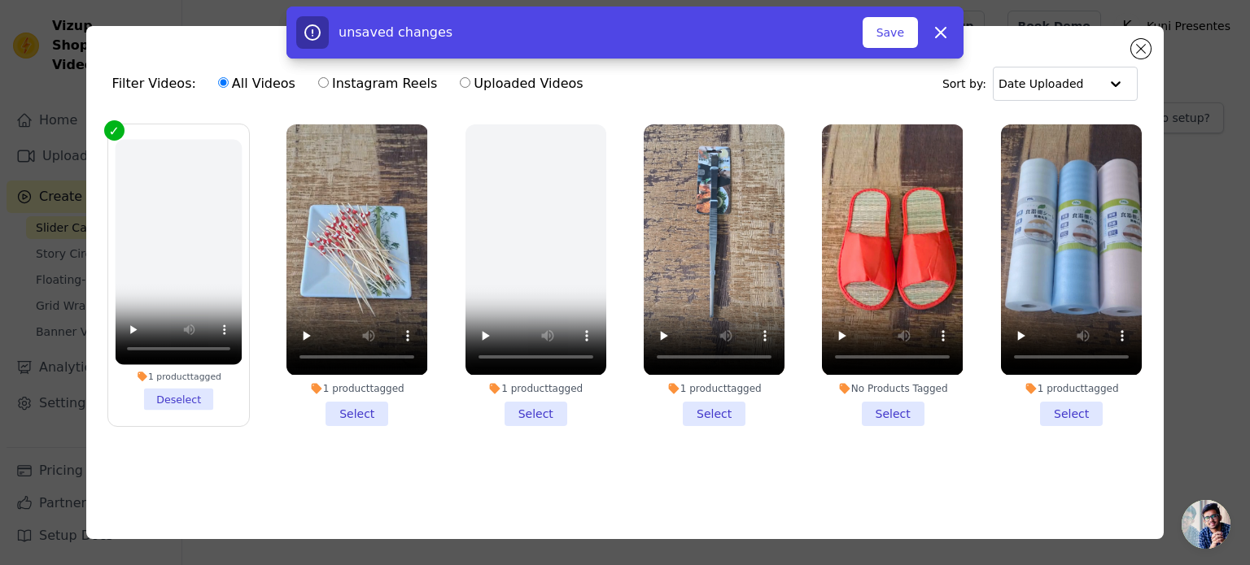
click at [363, 409] on li "1 product tagged Select" at bounding box center [356, 274] width 141 height 301
click at [0, 0] on input "1 product tagged Select" at bounding box center [0, 0] width 0 height 0
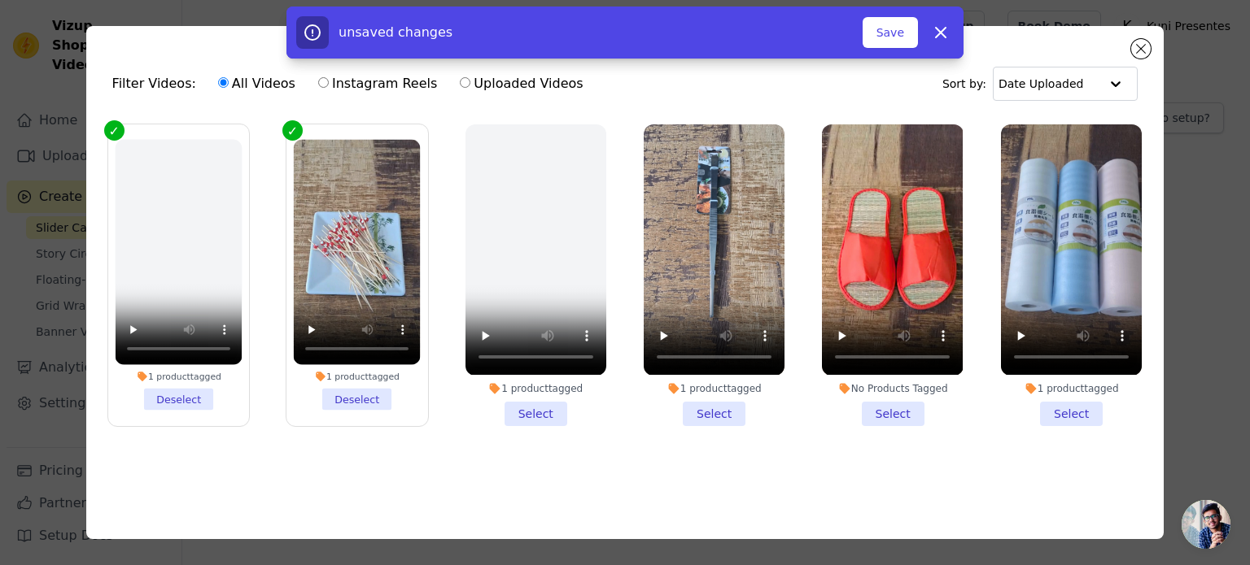
click at [521, 404] on li "1 product tagged Select" at bounding box center [535, 274] width 141 height 301
click at [0, 0] on input "1 product tagged Select" at bounding box center [0, 0] width 0 height 0
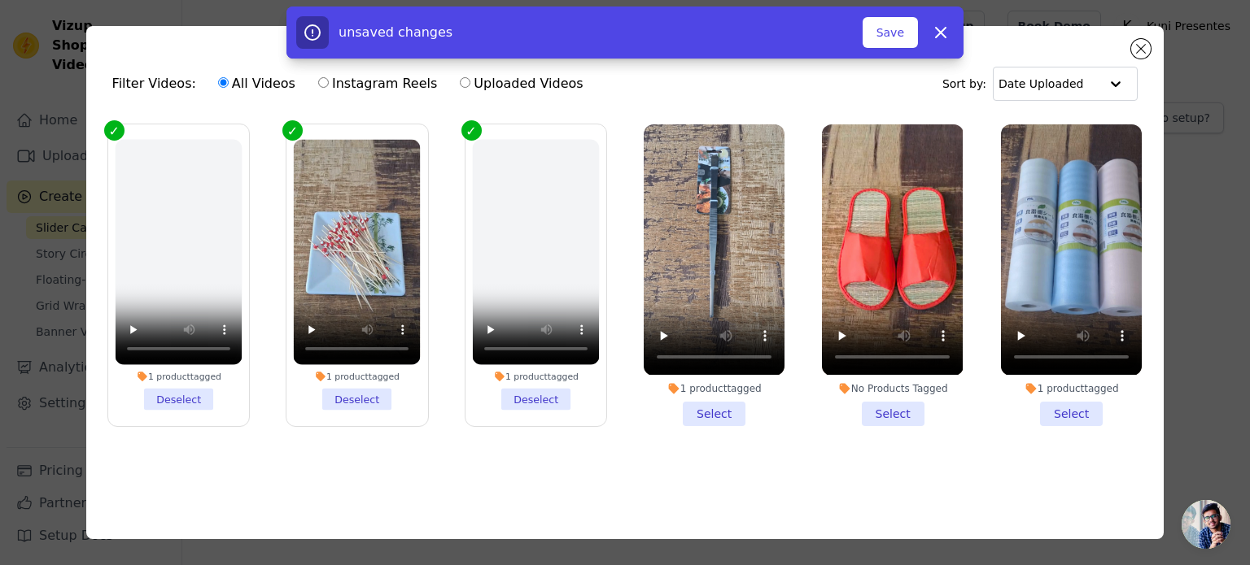
click at [698, 410] on li "1 product tagged Select" at bounding box center [714, 274] width 141 height 301
click at [0, 0] on input "1 product tagged Select" at bounding box center [0, 0] width 0 height 0
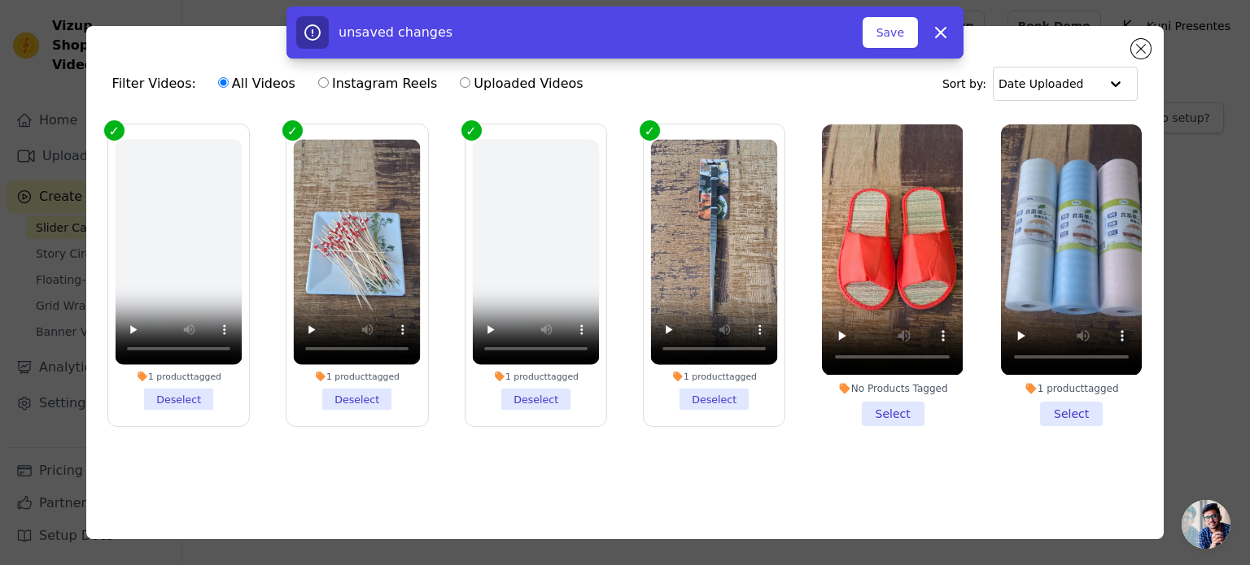
click at [884, 409] on li "No Products Tagged Select" at bounding box center [892, 274] width 141 height 301
click at [0, 0] on input "No Products Tagged Select" at bounding box center [0, 0] width 0 height 0
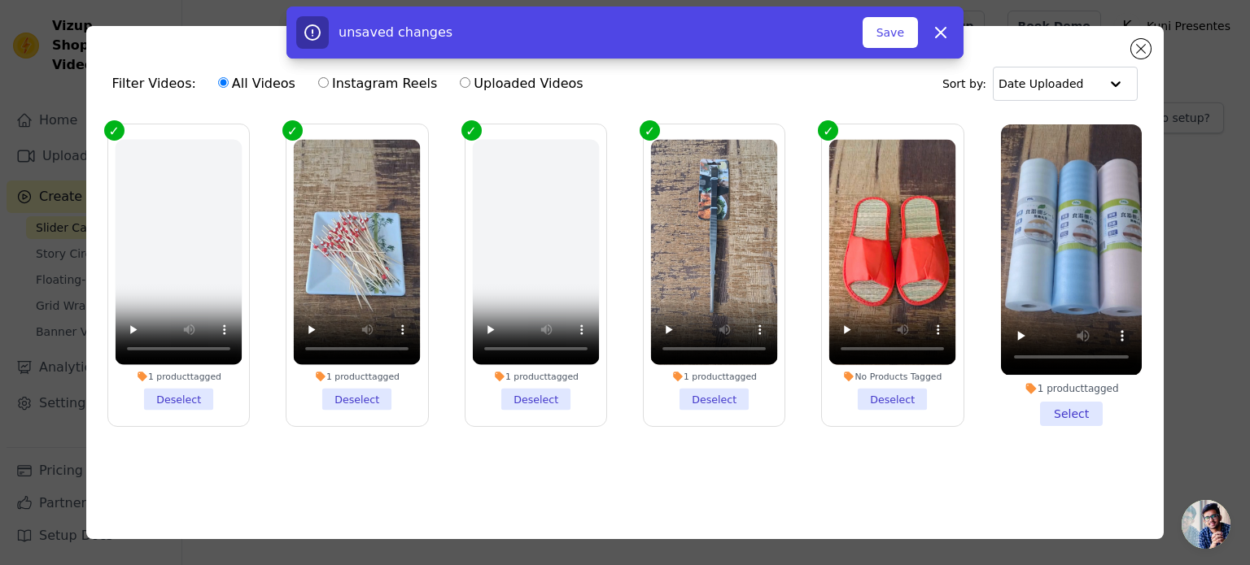
click at [1049, 409] on li "1 product tagged Select" at bounding box center [1071, 274] width 141 height 301
click at [0, 0] on input "1 product tagged Select" at bounding box center [0, 0] width 0 height 0
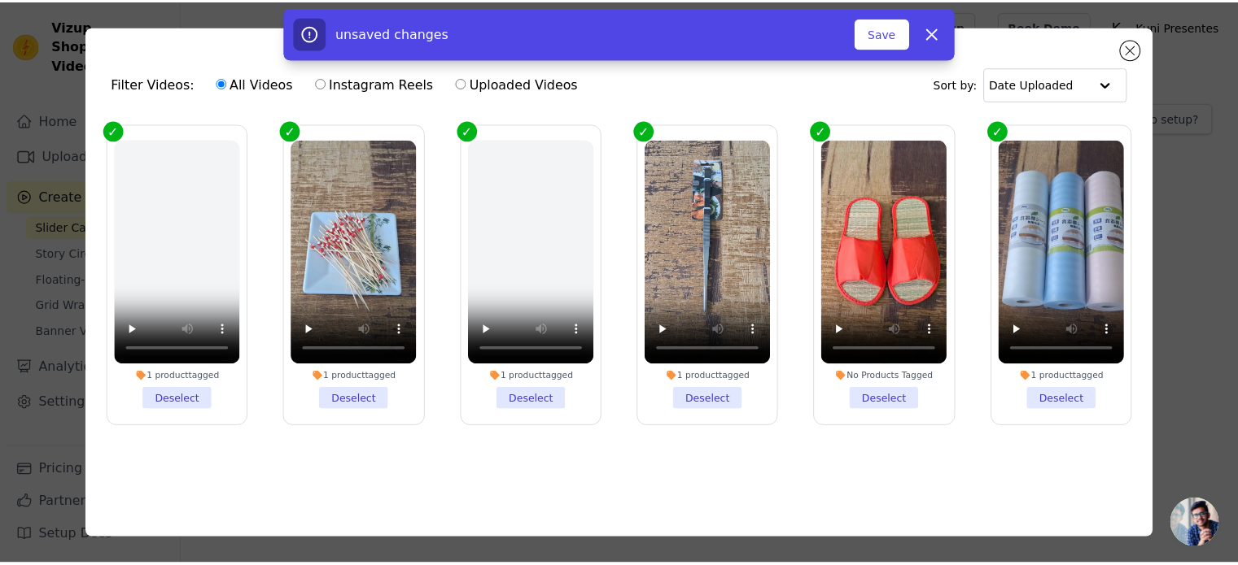
scroll to position [3, 0]
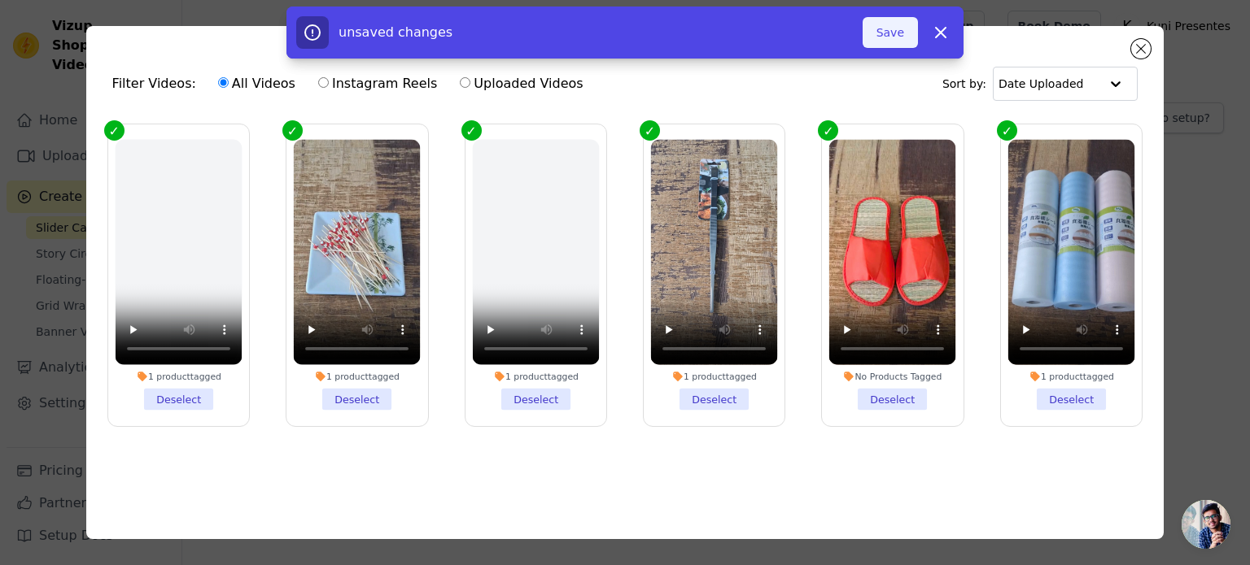
click at [885, 44] on button "Save" at bounding box center [889, 32] width 55 height 31
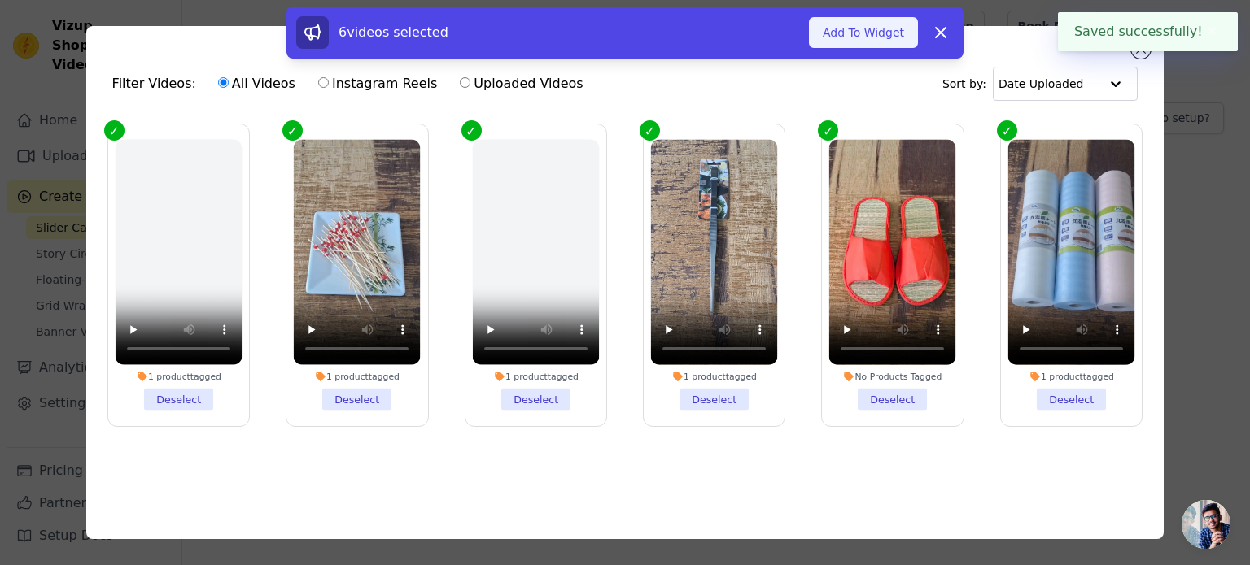
click at [865, 43] on button "Add To Widget" at bounding box center [863, 32] width 109 height 31
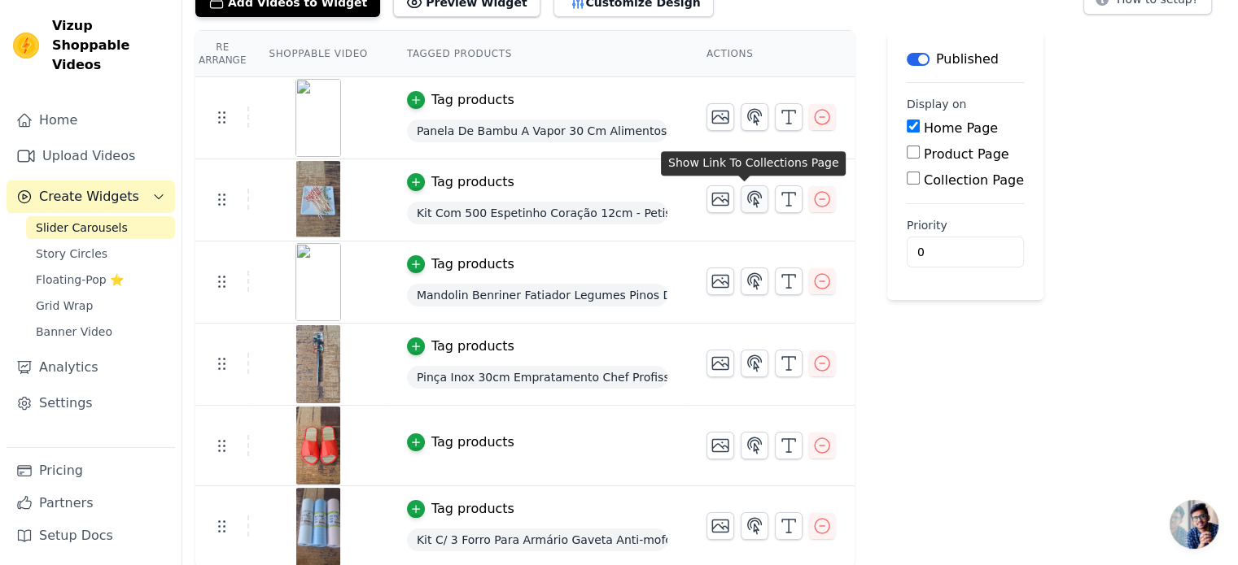
scroll to position [120, 0]
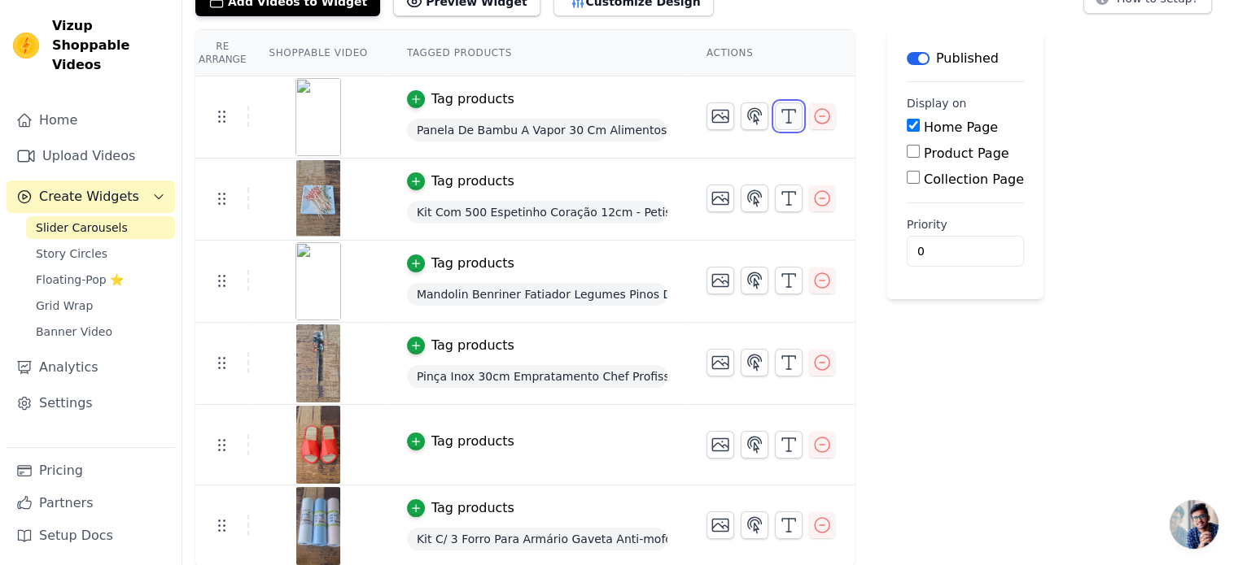
click at [786, 123] on line "button" at bounding box center [788, 123] width 5 height 0
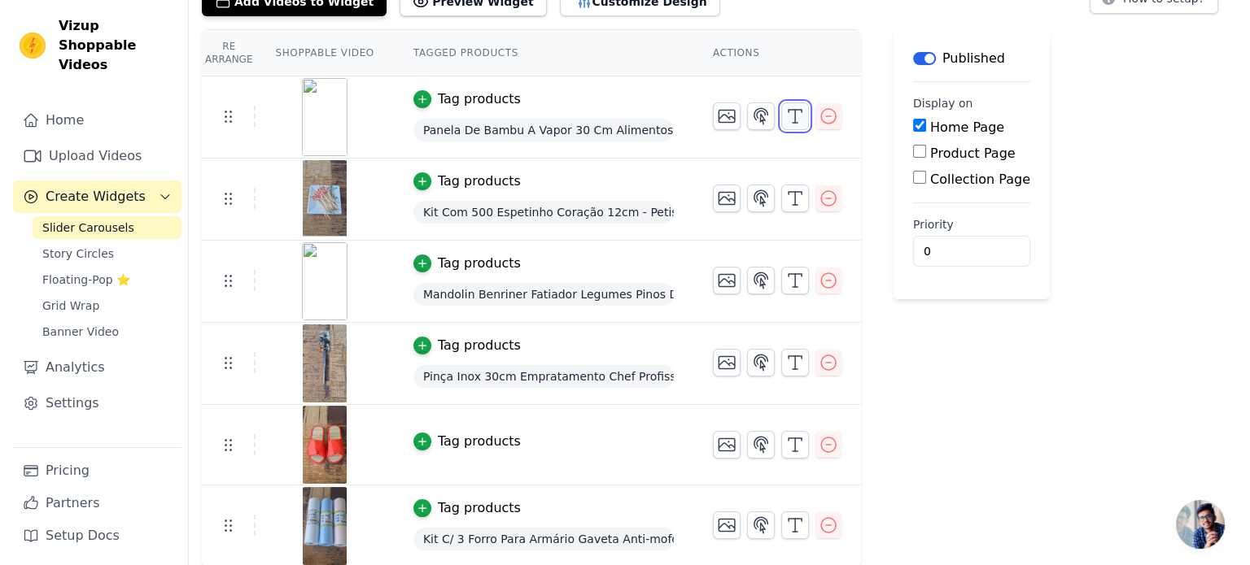
scroll to position [0, 0]
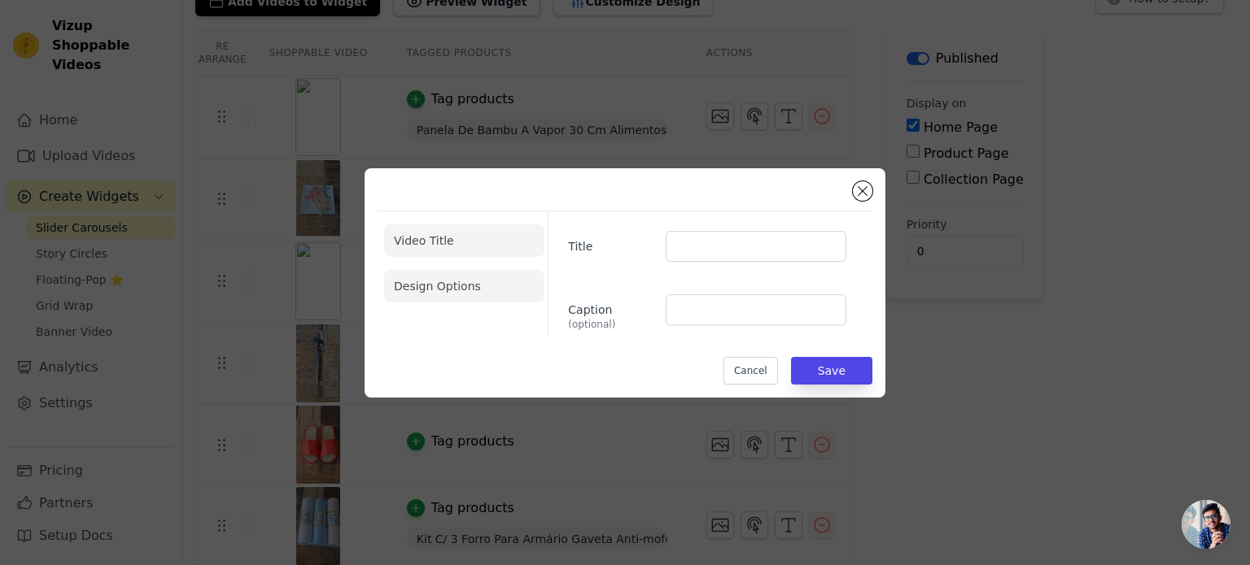
click at [436, 295] on li "Design Options" at bounding box center [464, 286] width 160 height 33
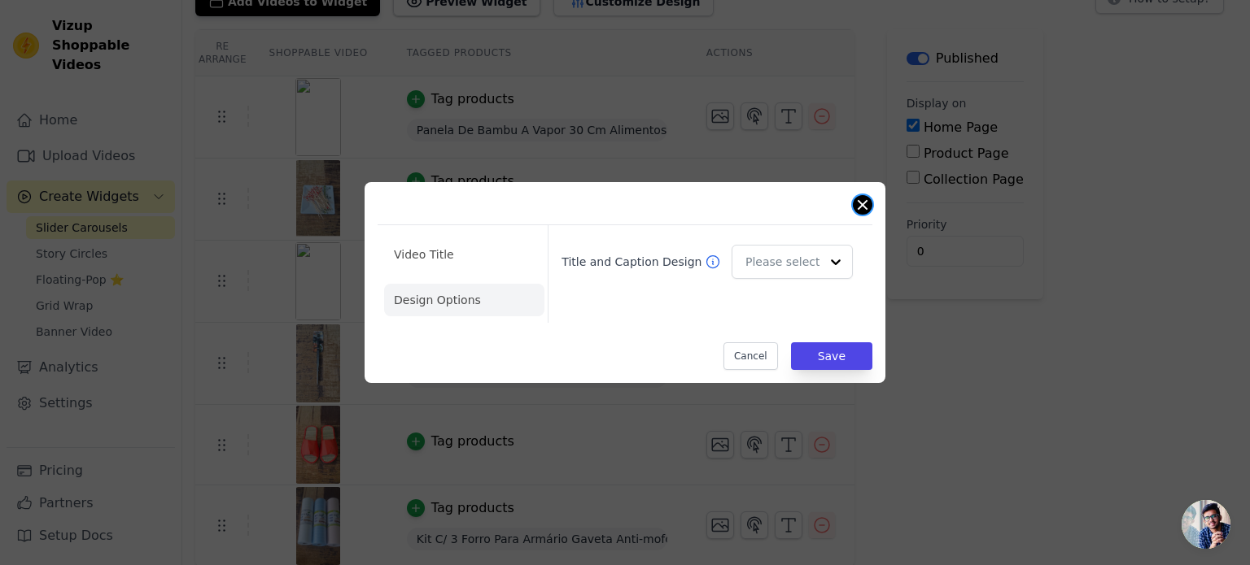
click at [868, 205] on button "Close modal" at bounding box center [863, 205] width 20 height 20
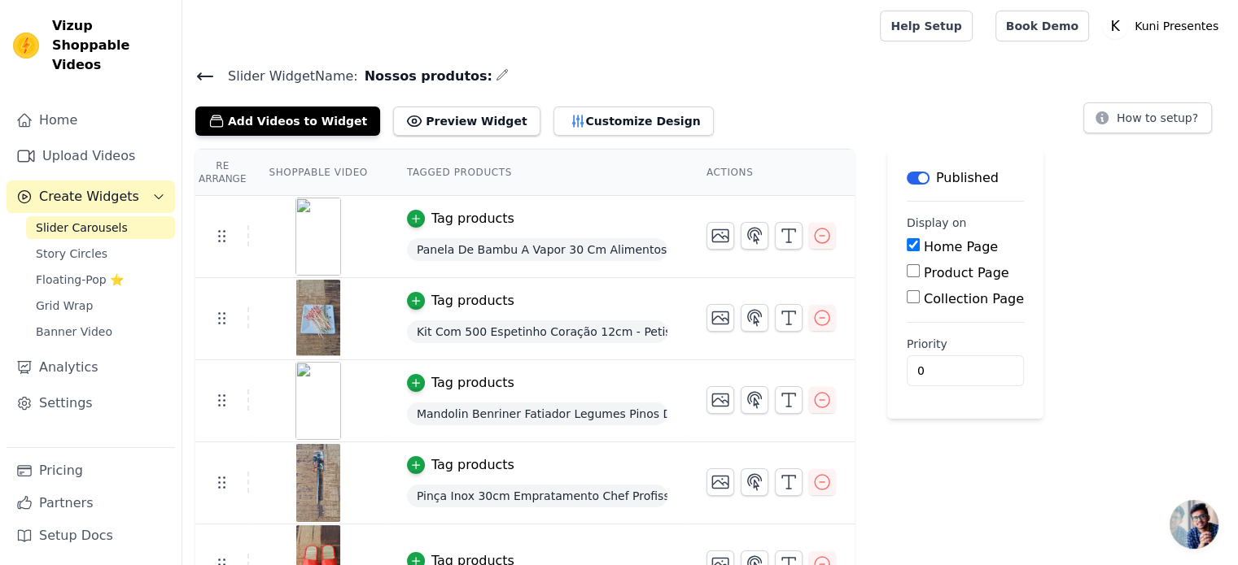
click at [743, 102] on div "Add Videos to Widget Preview Widget Customize Design How to setup?" at bounding box center [709, 118] width 1029 height 36
click at [103, 387] on link "Settings" at bounding box center [91, 403] width 168 height 33
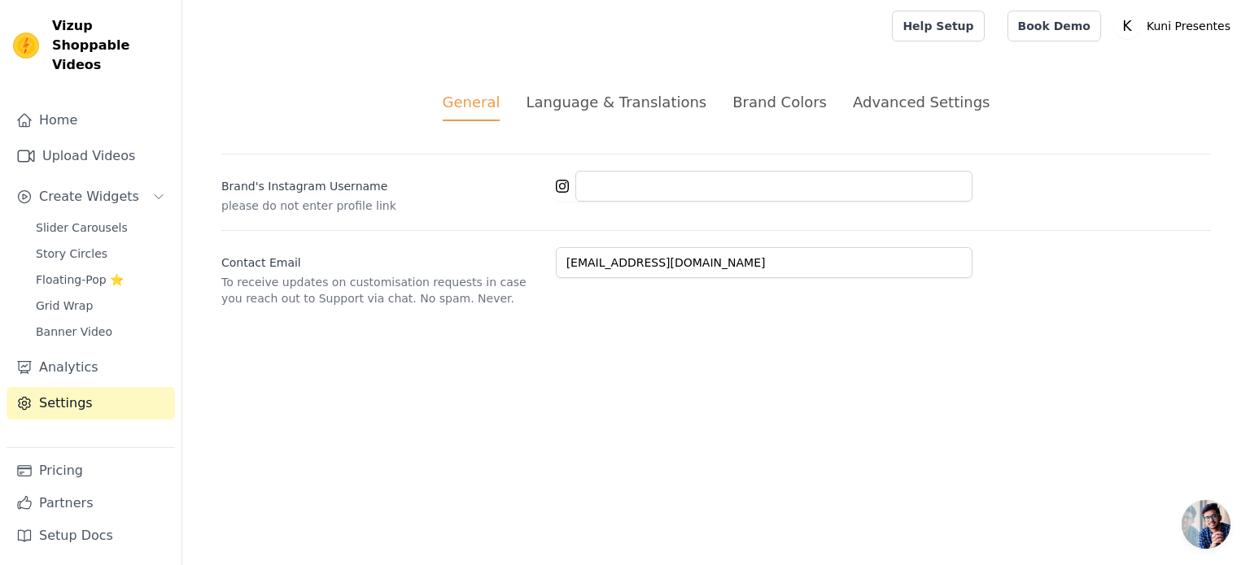
click at [941, 98] on div "Advanced Settings" at bounding box center [921, 102] width 137 height 22
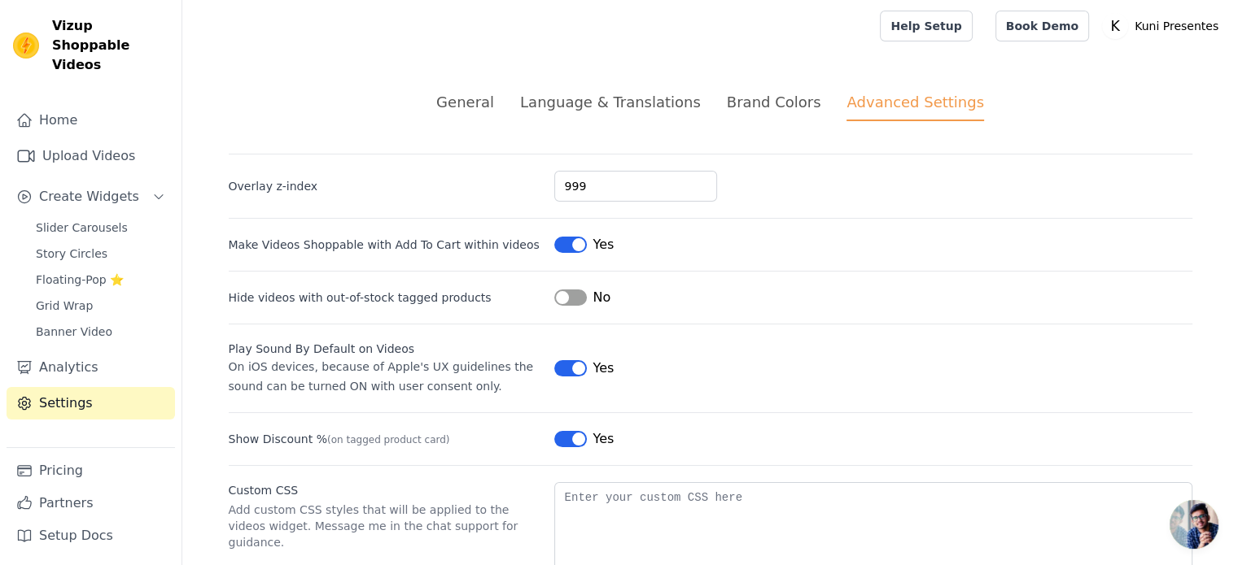
click at [740, 84] on div "General Language & Translations Brand Colors Advanced Settings unsaved changes …" at bounding box center [710, 359] width 1041 height 614
click at [750, 107] on div "Brand Colors" at bounding box center [774, 102] width 94 height 22
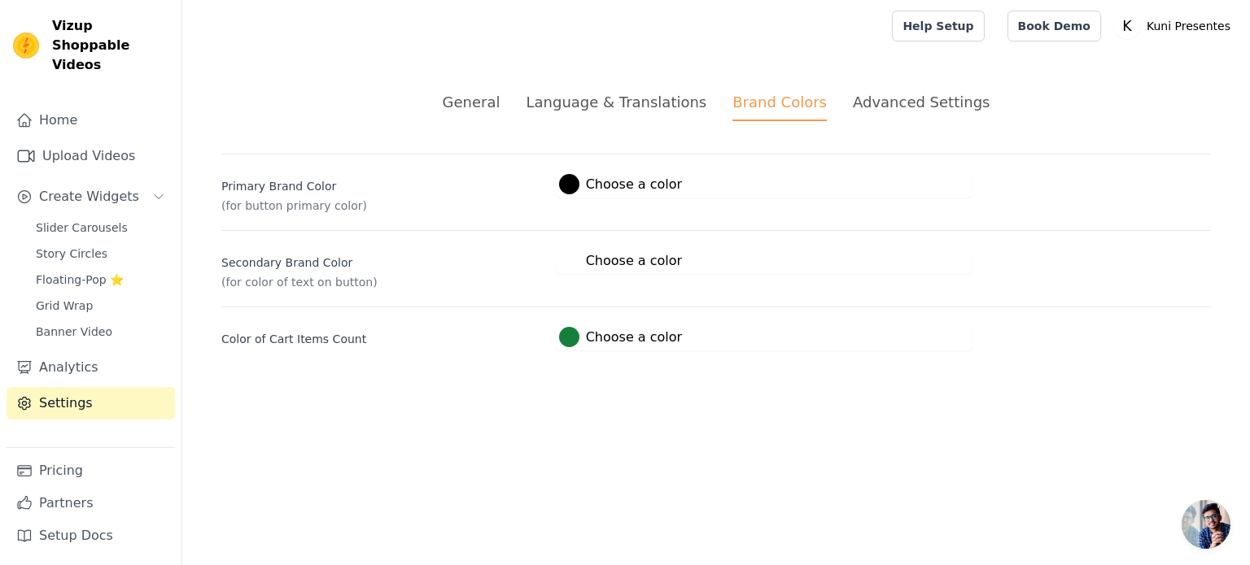
click at [639, 103] on div "Language & Translations" at bounding box center [616, 102] width 181 height 22
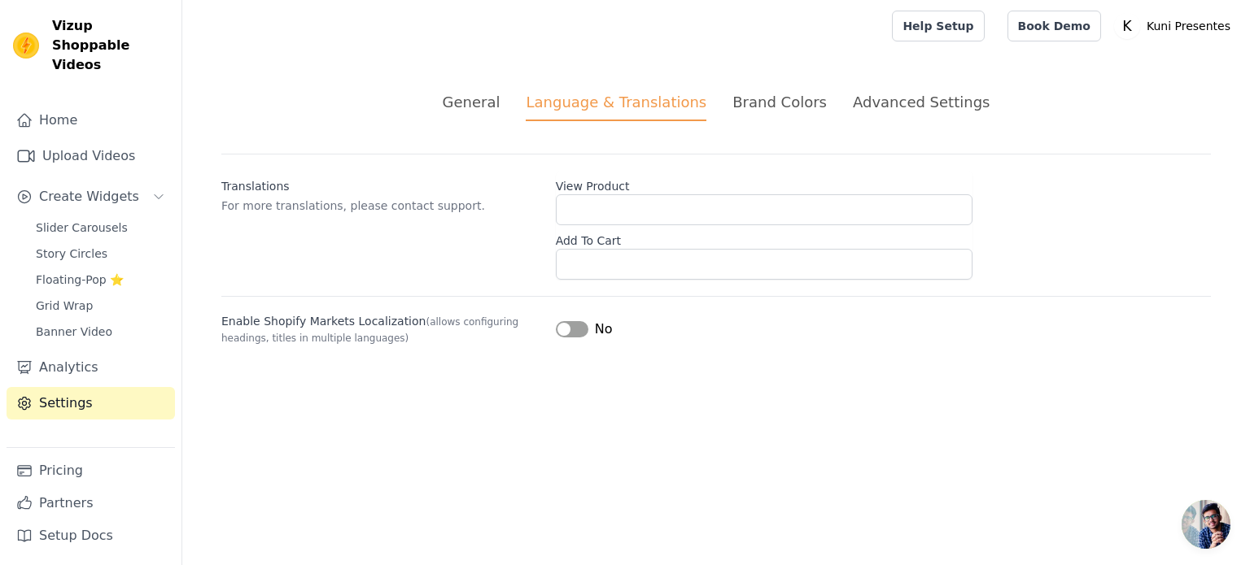
click at [500, 94] on div "General" at bounding box center [472, 102] width 58 height 22
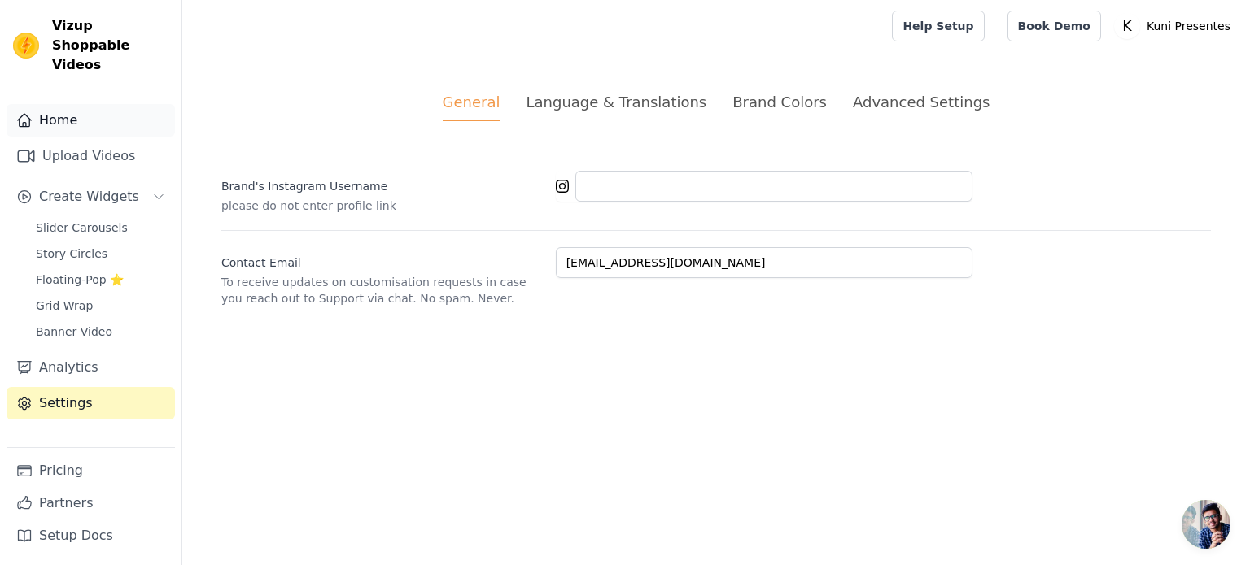
click at [68, 104] on link "Home" at bounding box center [91, 120] width 168 height 33
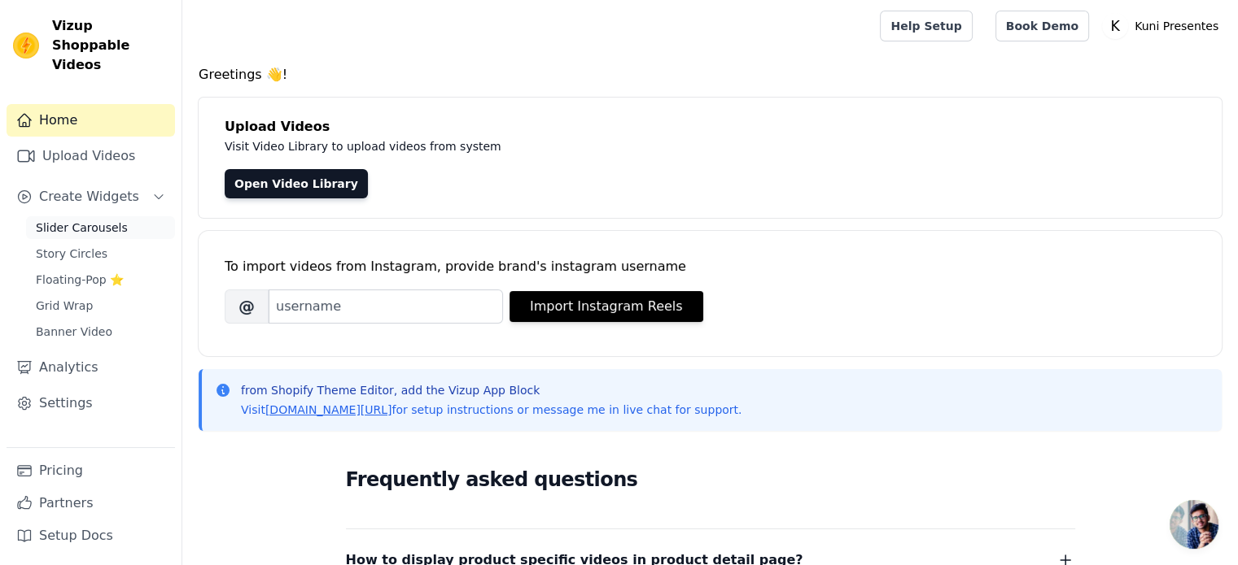
click at [107, 216] on link "Slider Carousels" at bounding box center [100, 227] width 149 height 23
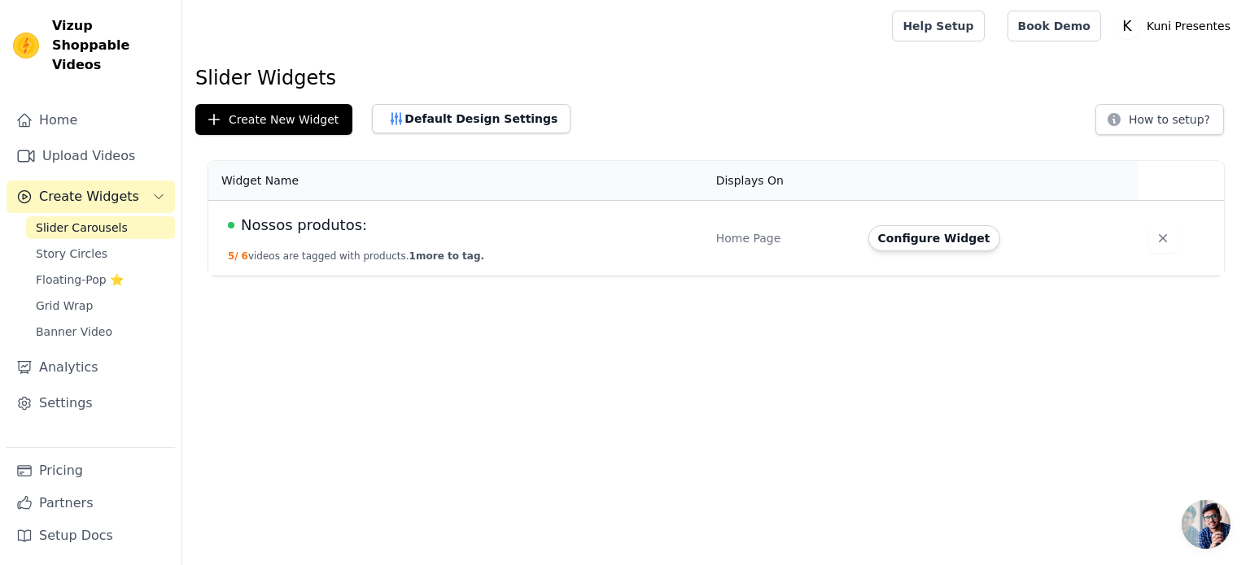
click at [565, 207] on td "Nossos produtos: 5 / 6 videos are tagged with products. 1 more to tag." at bounding box center [457, 239] width 498 height 76
click at [919, 238] on button "Configure Widget" at bounding box center [934, 238] width 132 height 26
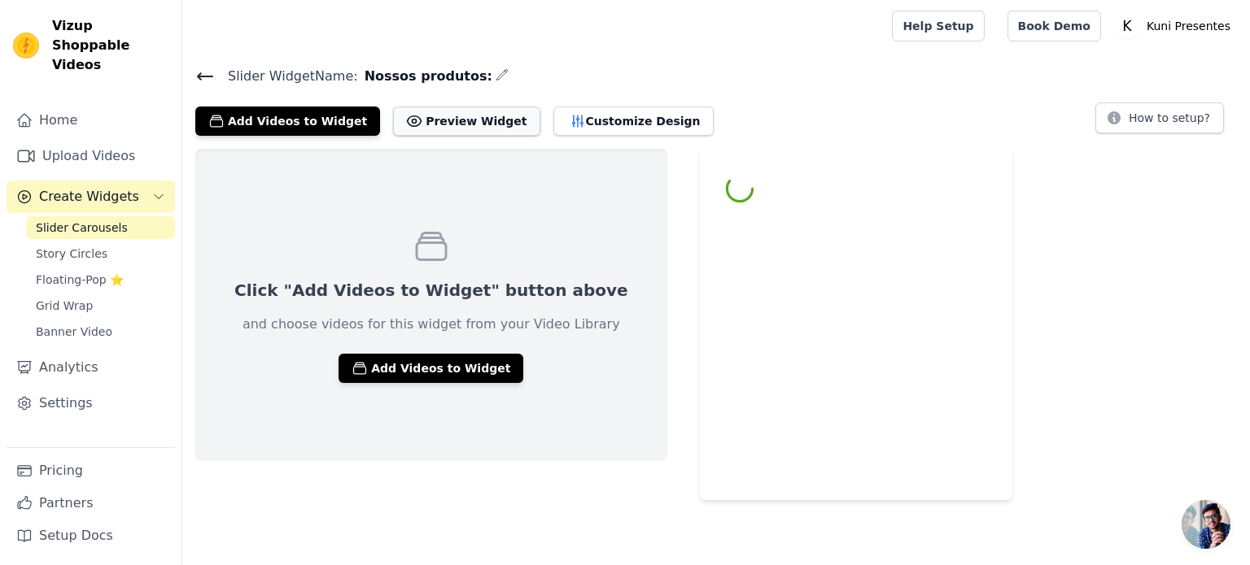
click at [471, 132] on button "Preview Widget" at bounding box center [466, 121] width 146 height 29
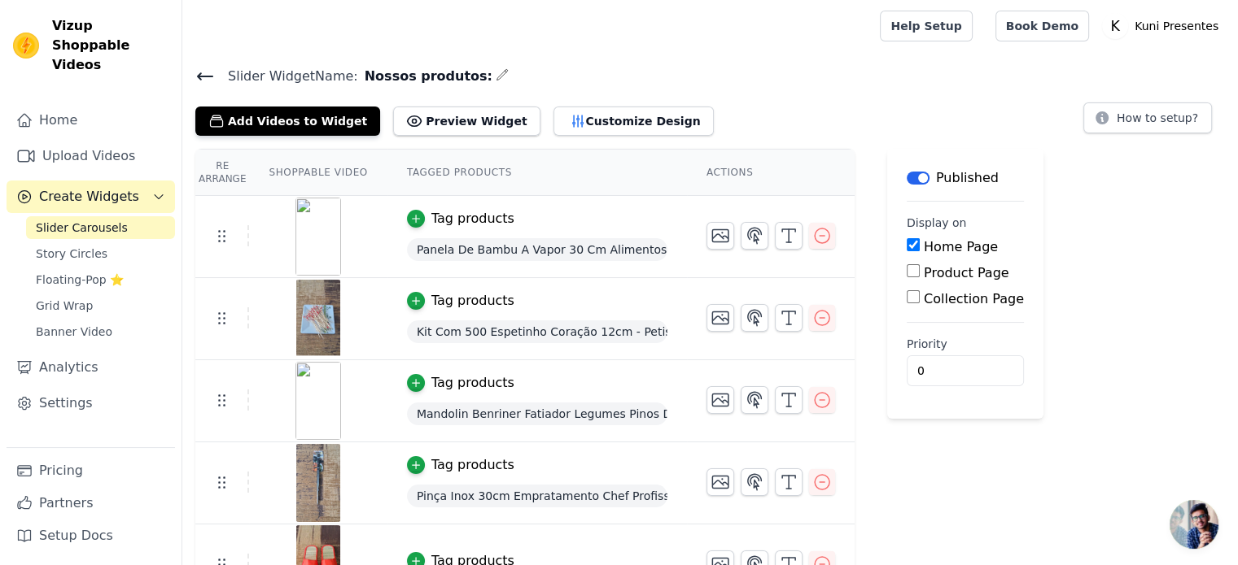
click at [914, 179] on button "Label" at bounding box center [917, 178] width 23 height 13
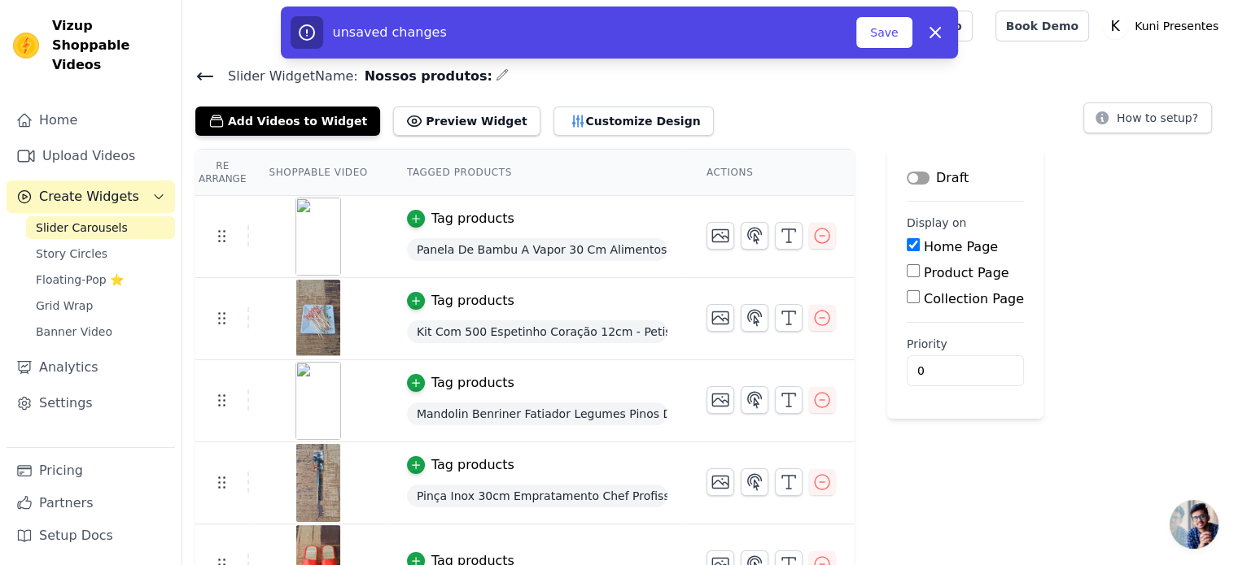
click at [909, 179] on button "Label" at bounding box center [917, 178] width 23 height 13
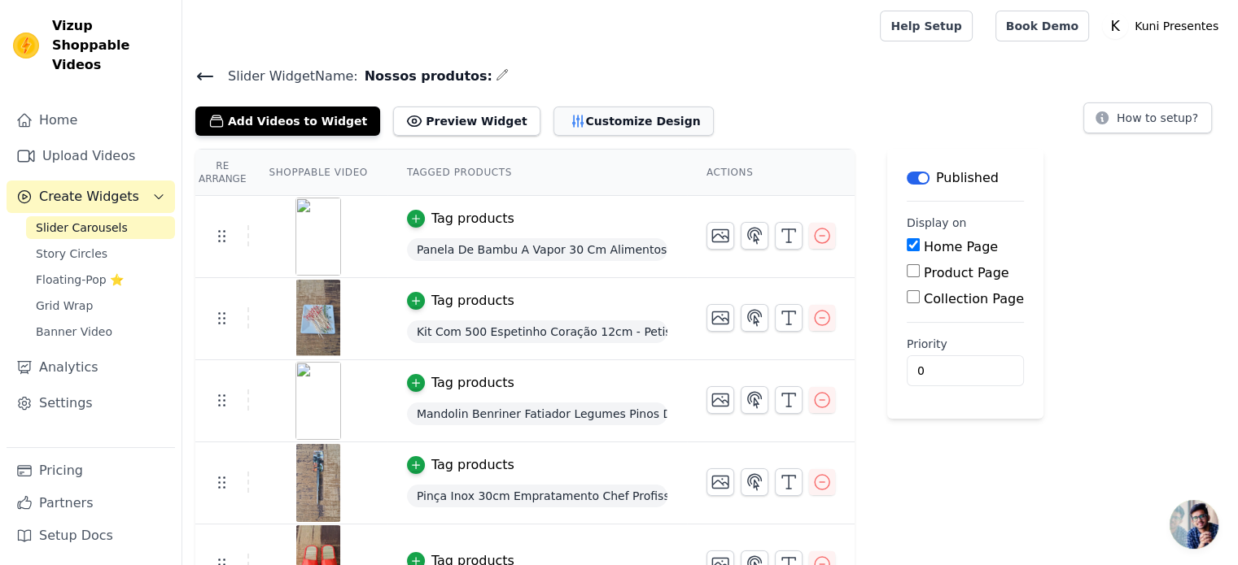
click at [570, 126] on icon "button" at bounding box center [578, 121] width 16 height 16
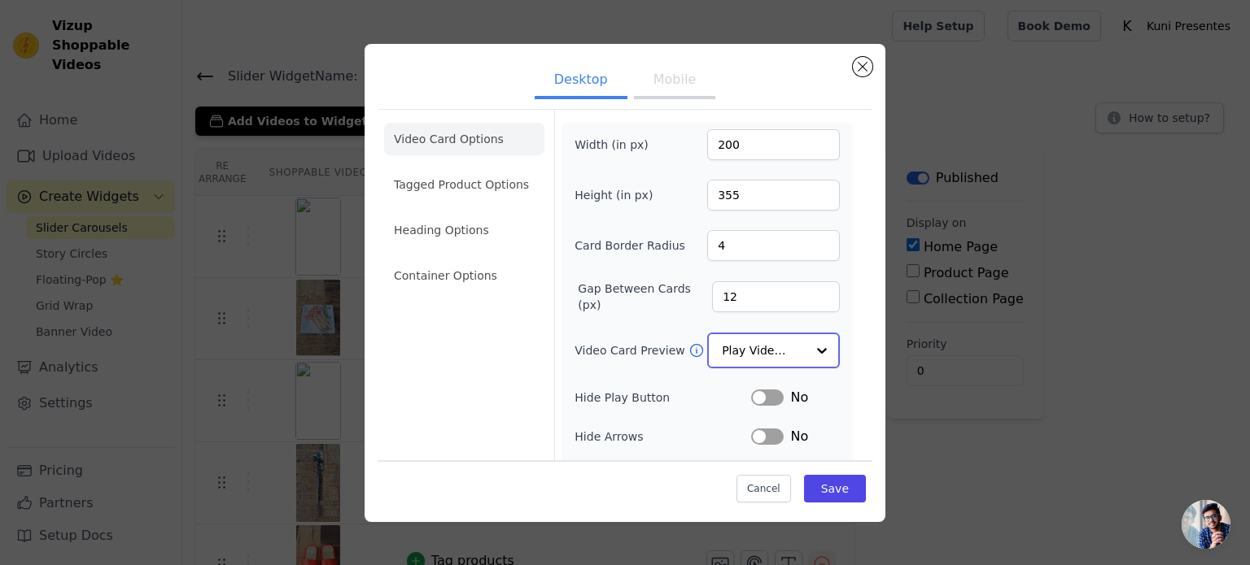
click at [756, 354] on input "Video Card Preview" at bounding box center [764, 350] width 84 height 33
click at [482, 347] on div "Video Card Options Tagged Product Options Heading Options Container Options" at bounding box center [464, 368] width 160 height 517
click at [491, 185] on li "Tagged Product Options" at bounding box center [464, 184] width 160 height 33
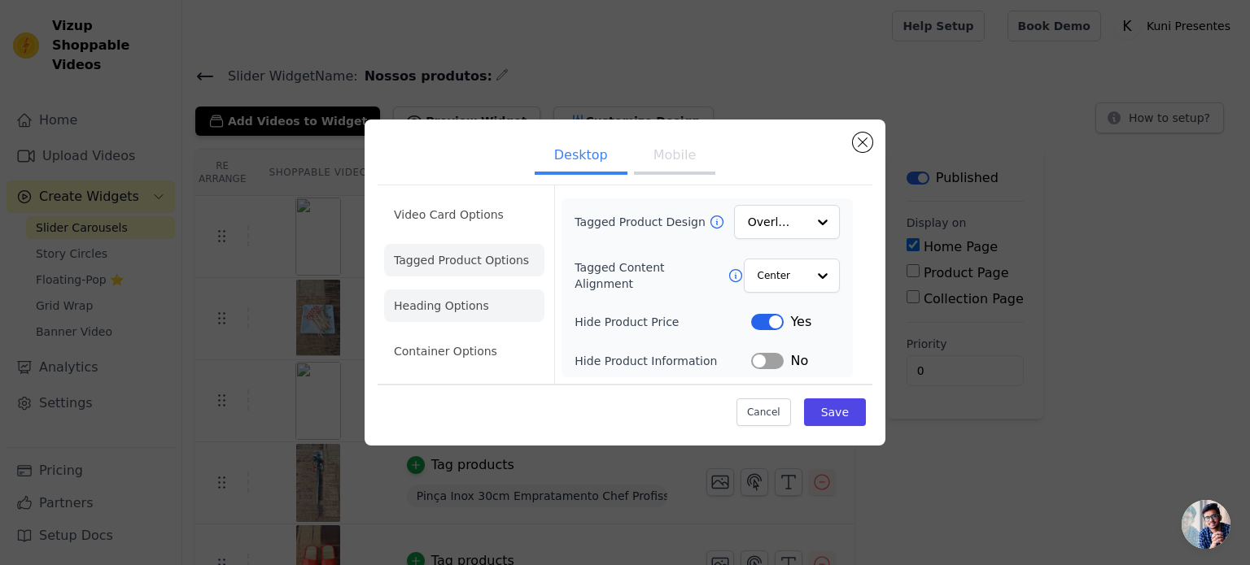
click at [465, 305] on li "Heading Options" at bounding box center [464, 306] width 160 height 33
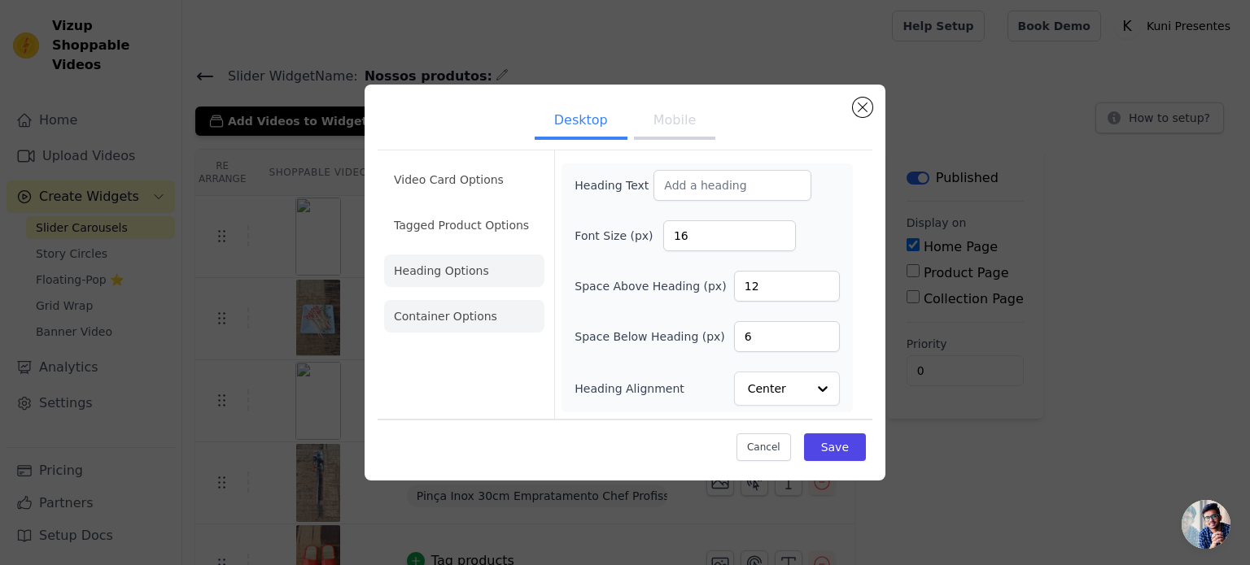
click at [435, 319] on li "Container Options" at bounding box center [464, 316] width 160 height 33
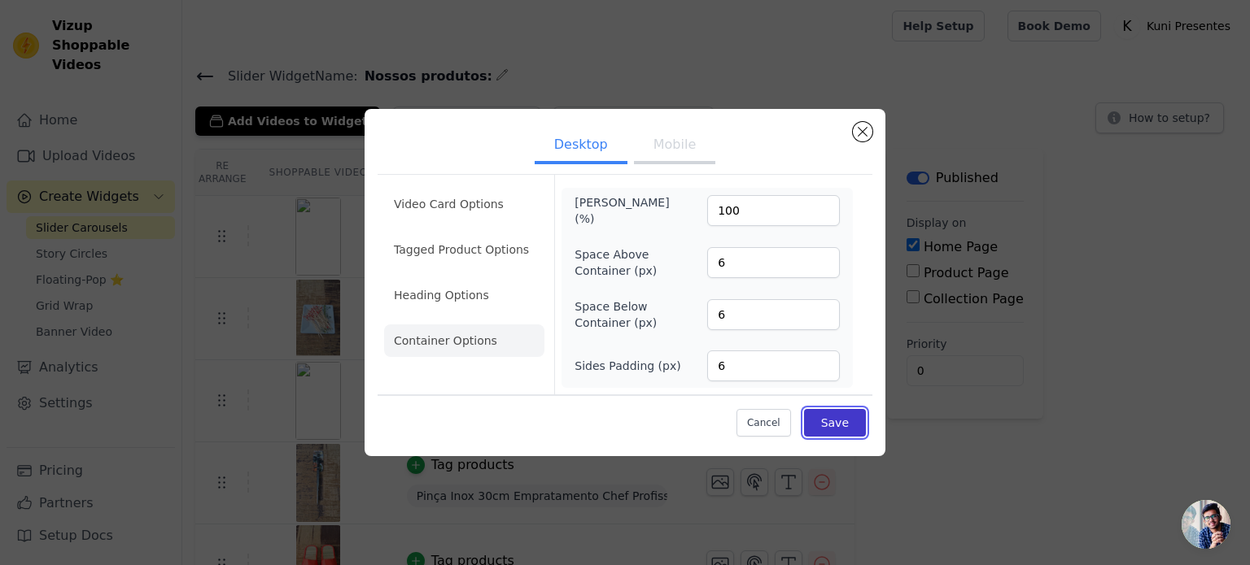
click at [824, 429] on button "Save" at bounding box center [835, 423] width 62 height 28
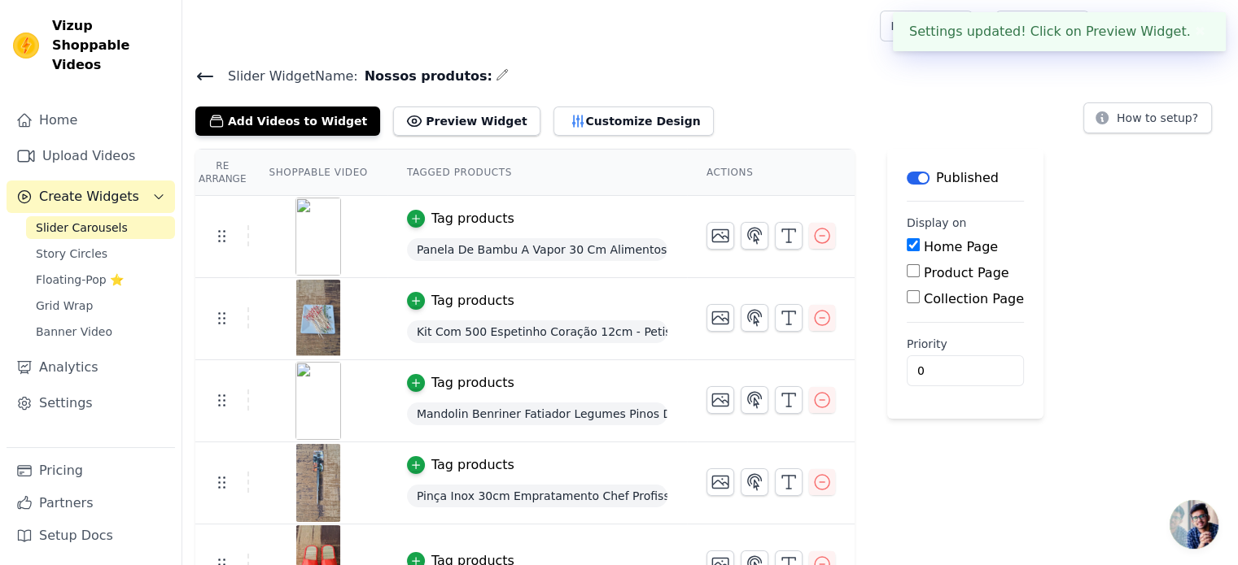
click at [159, 190] on icon "Sidebar" at bounding box center [158, 196] width 13 height 13
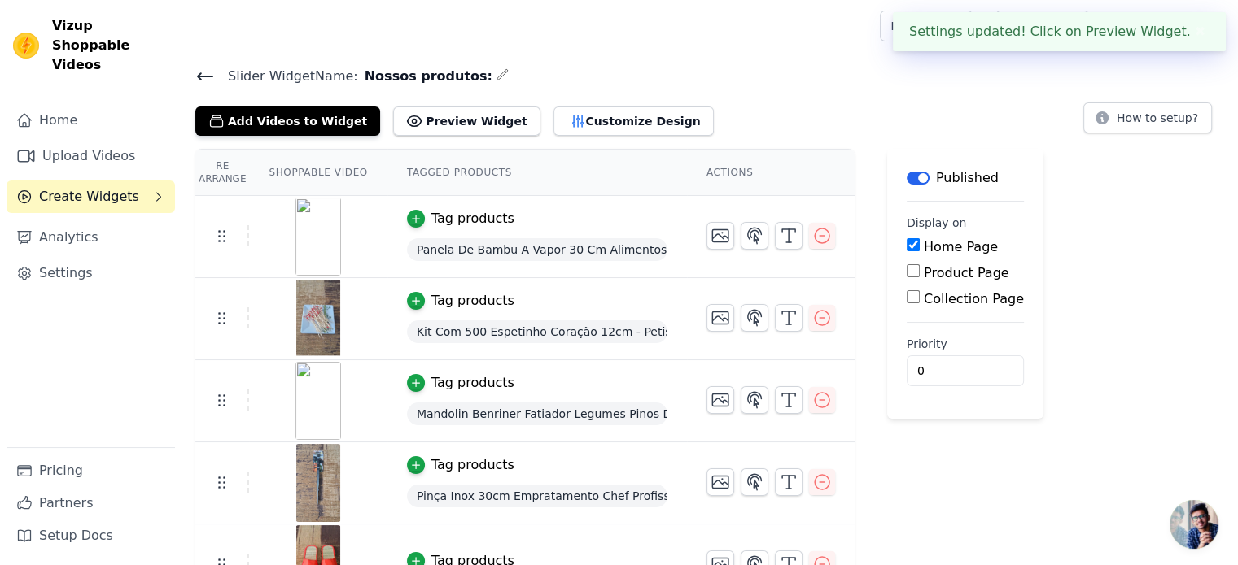
click at [159, 193] on icon "Sidebar" at bounding box center [159, 197] width 4 height 8
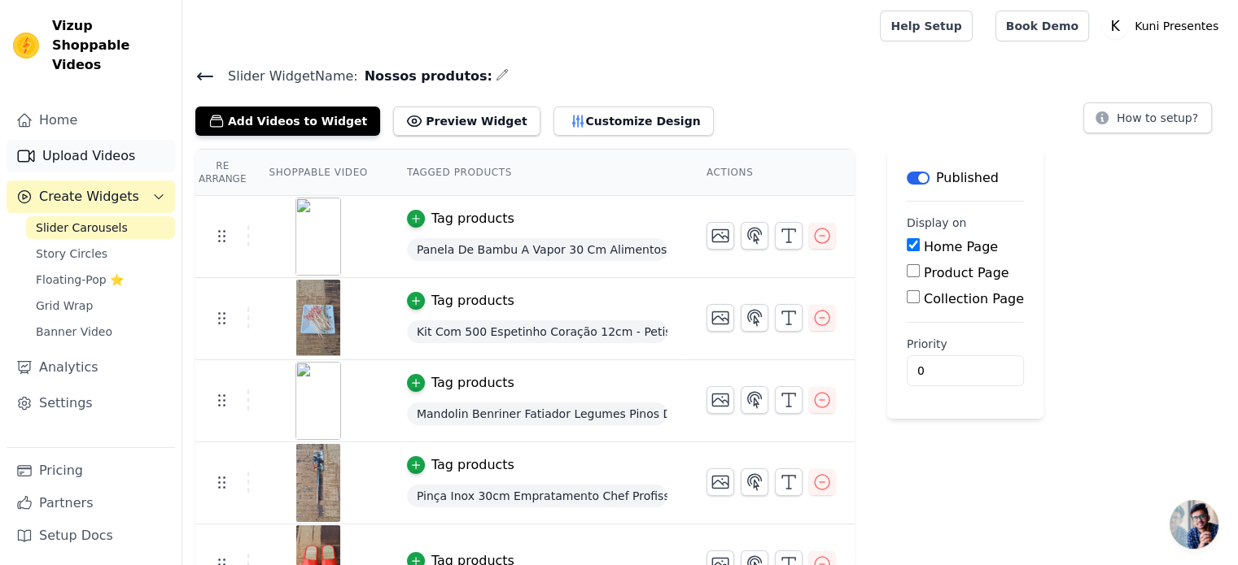
click at [101, 140] on link "Upload Videos" at bounding box center [91, 156] width 168 height 33
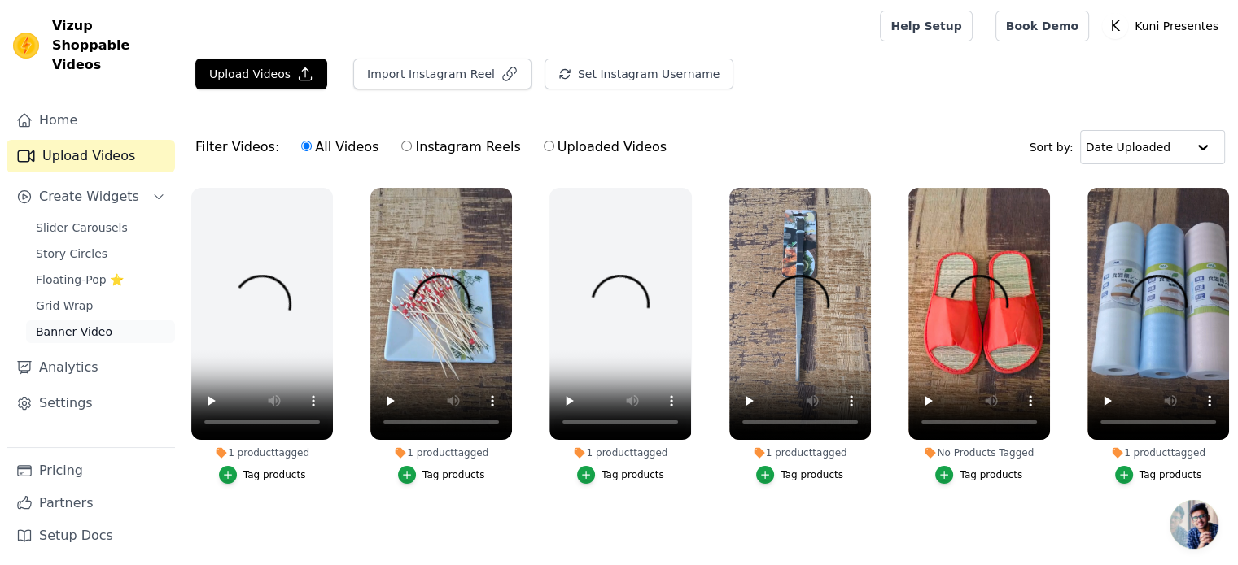
click at [84, 324] on span "Banner Video" at bounding box center [74, 332] width 76 height 16
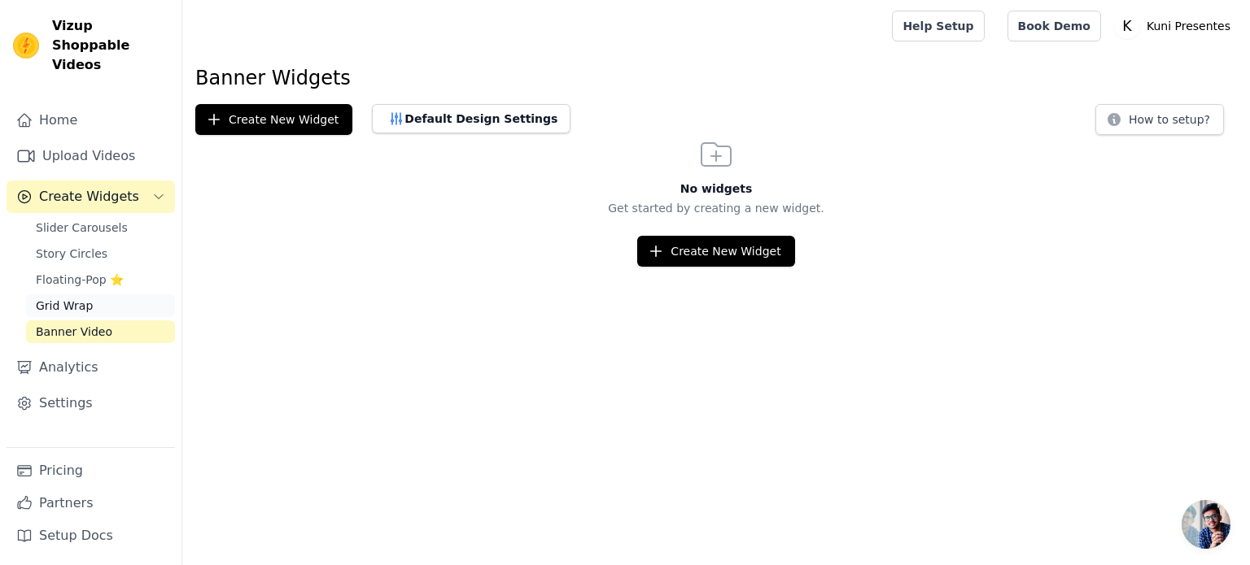
click at [83, 296] on link "Grid Wrap" at bounding box center [100, 306] width 149 height 23
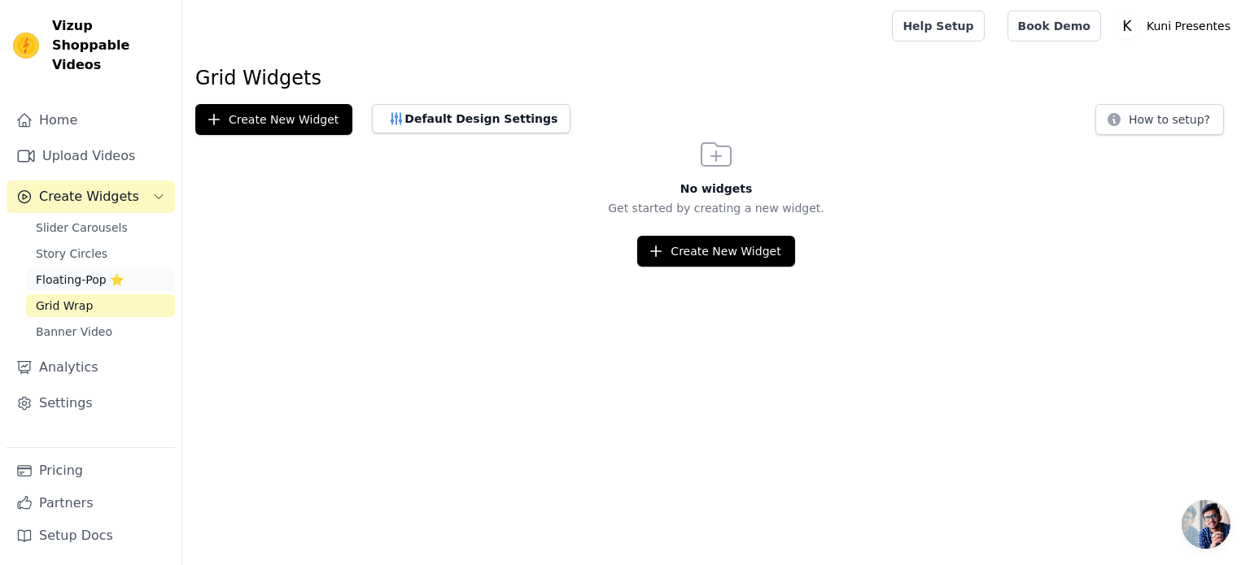
click at [46, 272] on span "Floating-Pop ⭐" at bounding box center [80, 280] width 88 height 16
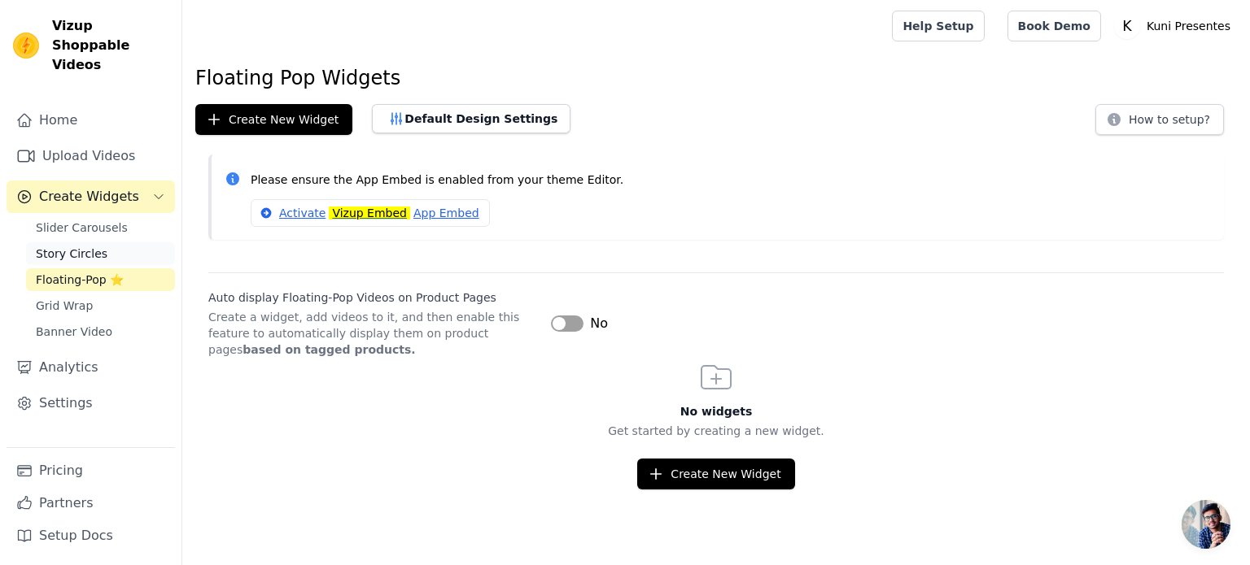
click at [52, 246] on span "Story Circles" at bounding box center [72, 254] width 72 height 16
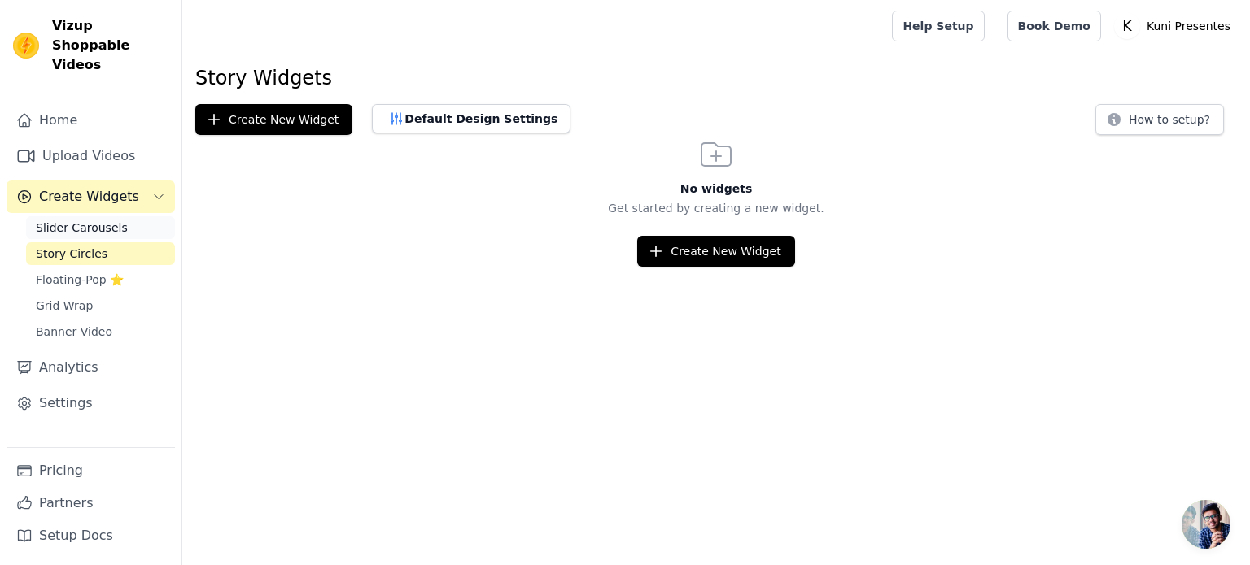
click at [54, 216] on link "Slider Carousels" at bounding box center [100, 227] width 149 height 23
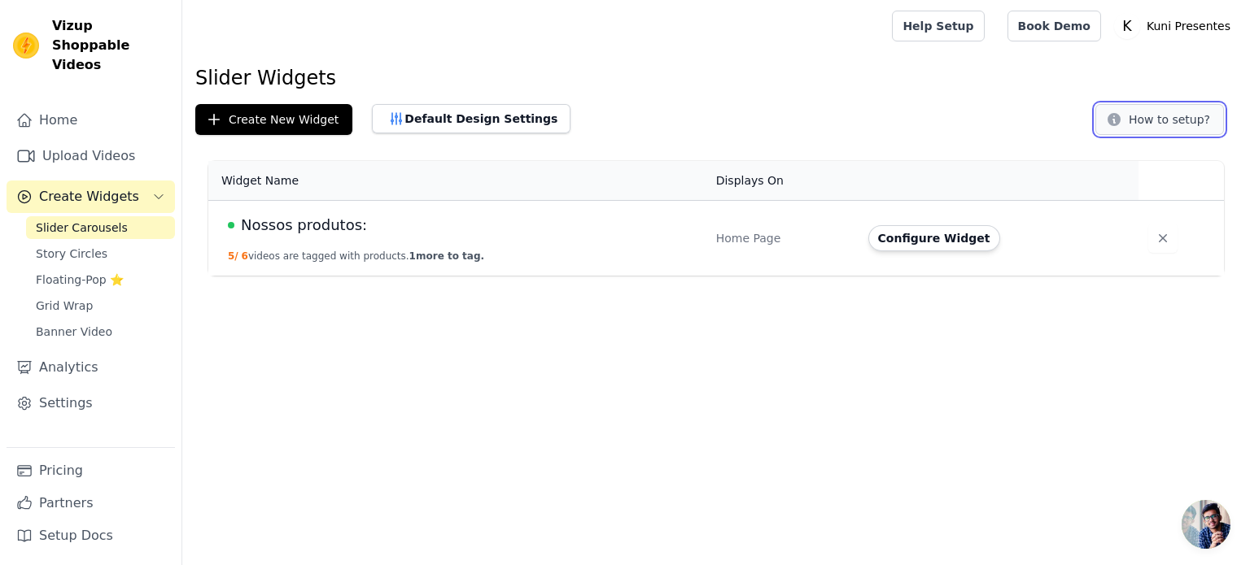
click at [1186, 129] on button "How to setup?" at bounding box center [1159, 119] width 129 height 31
